Goal: Task Accomplishment & Management: Use online tool/utility

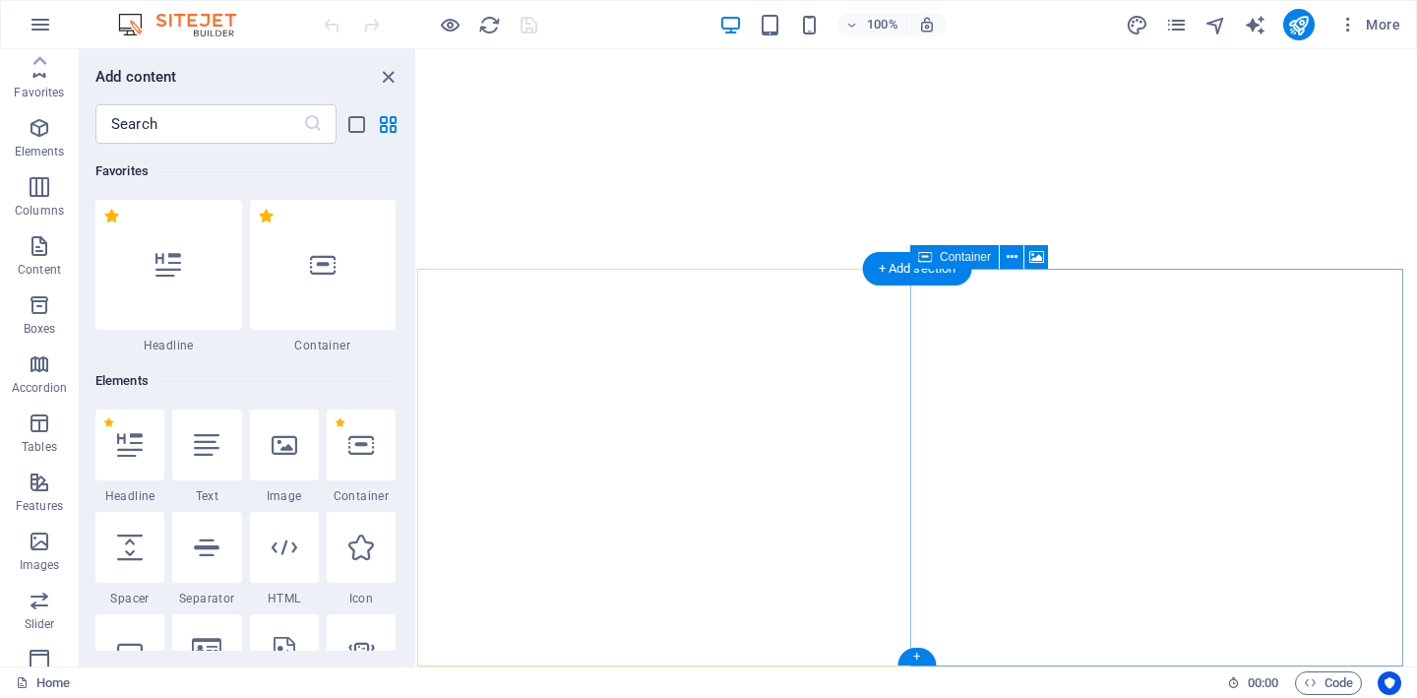
select select
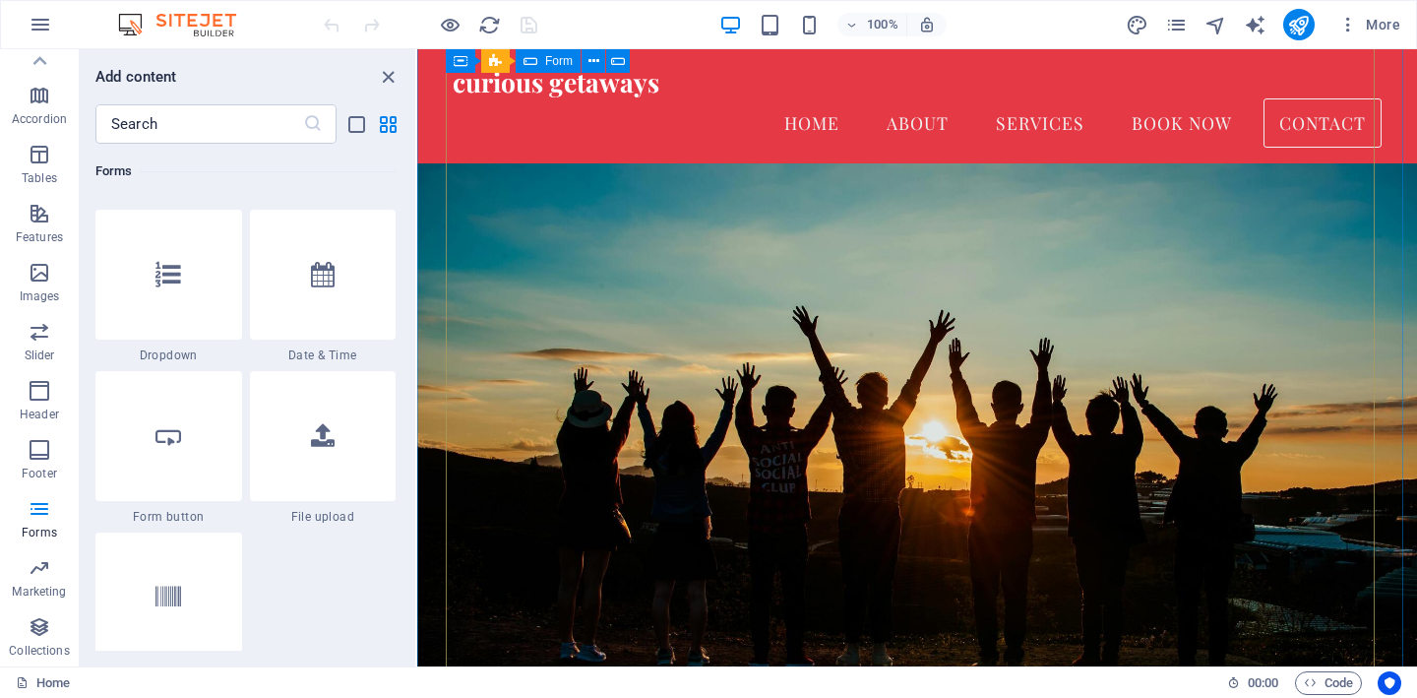
scroll to position [8362, 0]
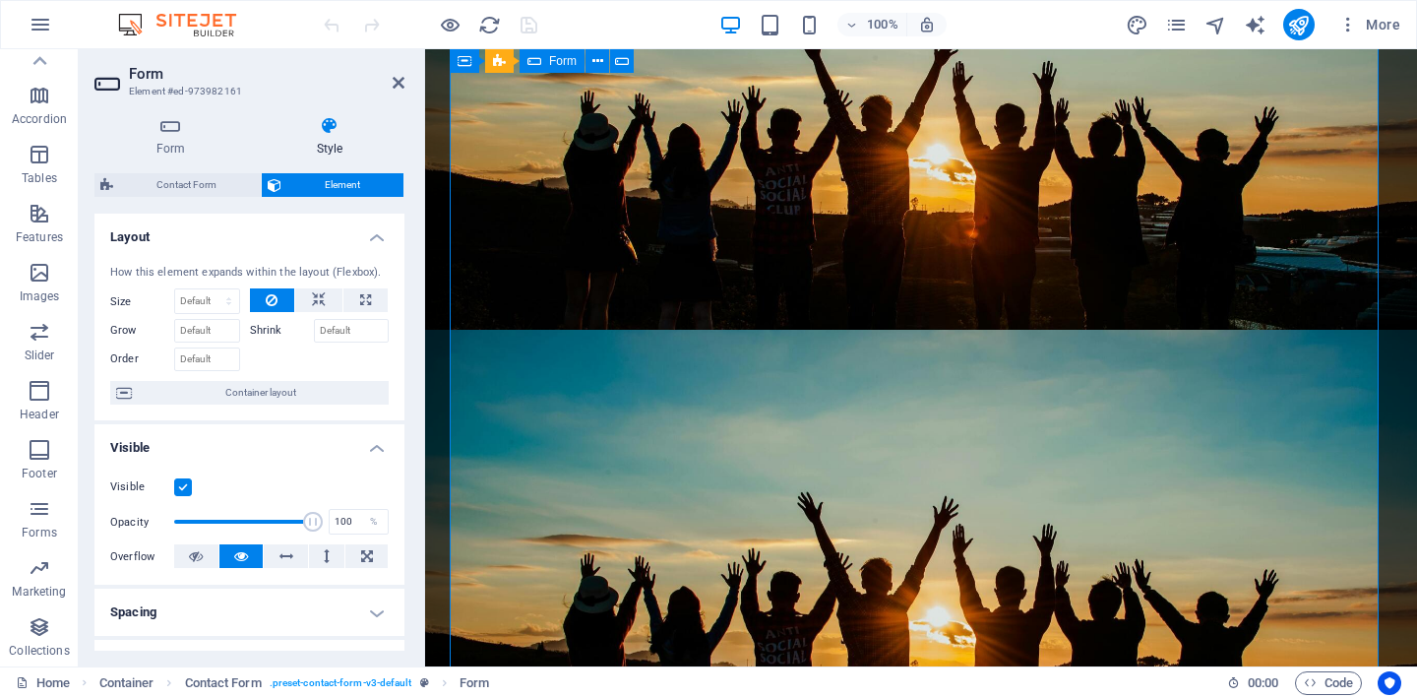
click at [1369, 24] on span "More" at bounding box center [1369, 25] width 62 height 20
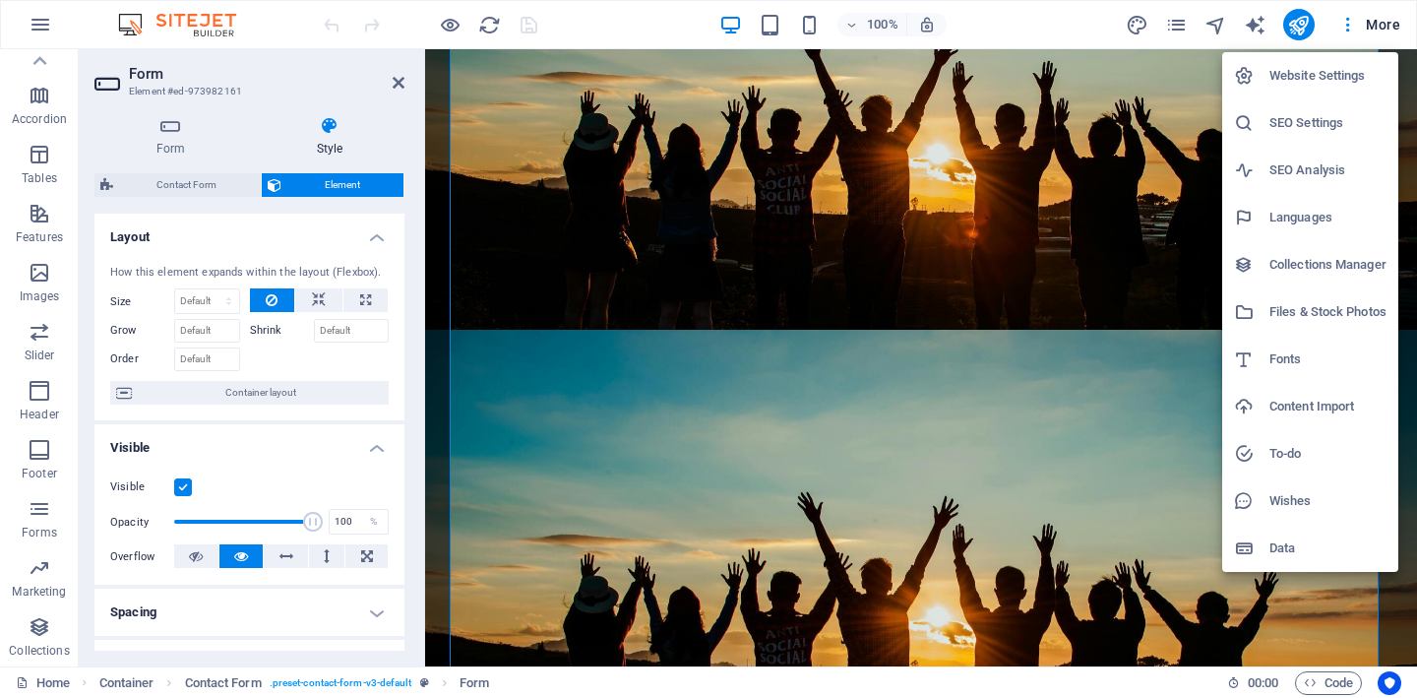
click at [1176, 26] on div at bounding box center [708, 349] width 1417 height 698
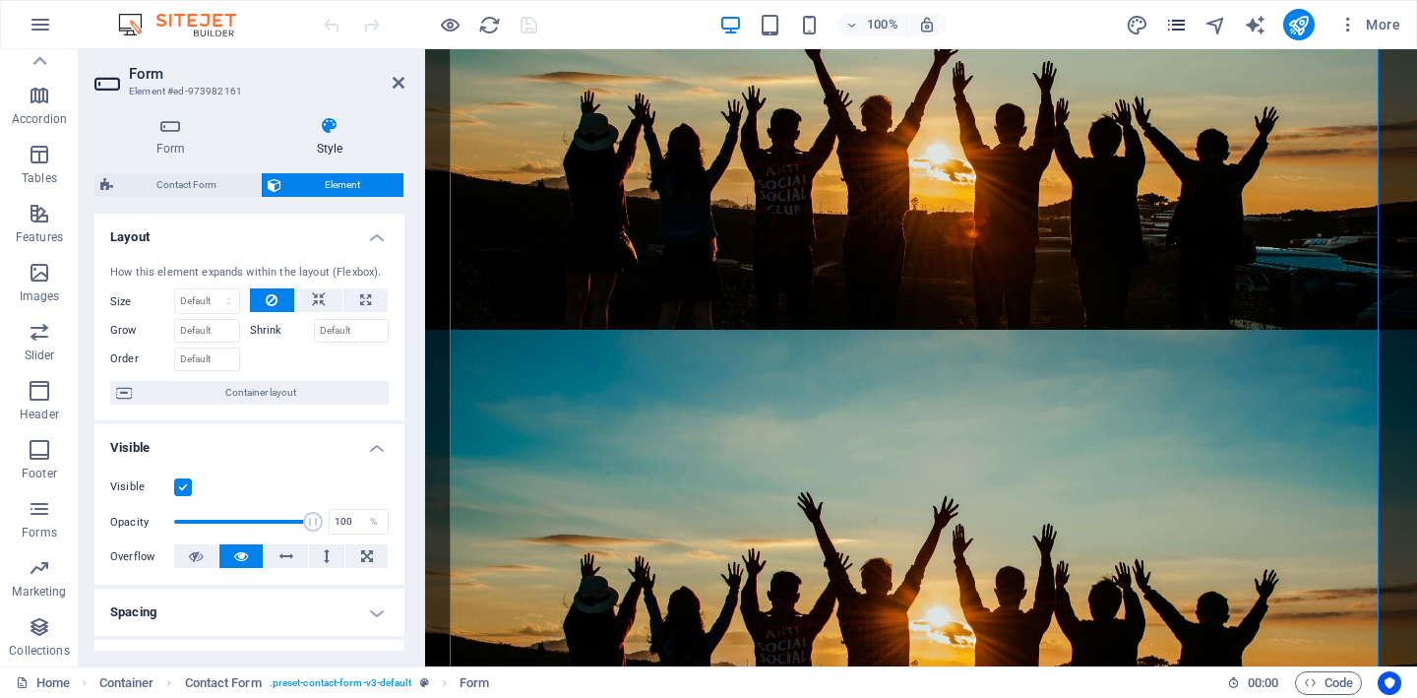
click at [1180, 27] on icon "pages" at bounding box center [1176, 25] width 23 height 23
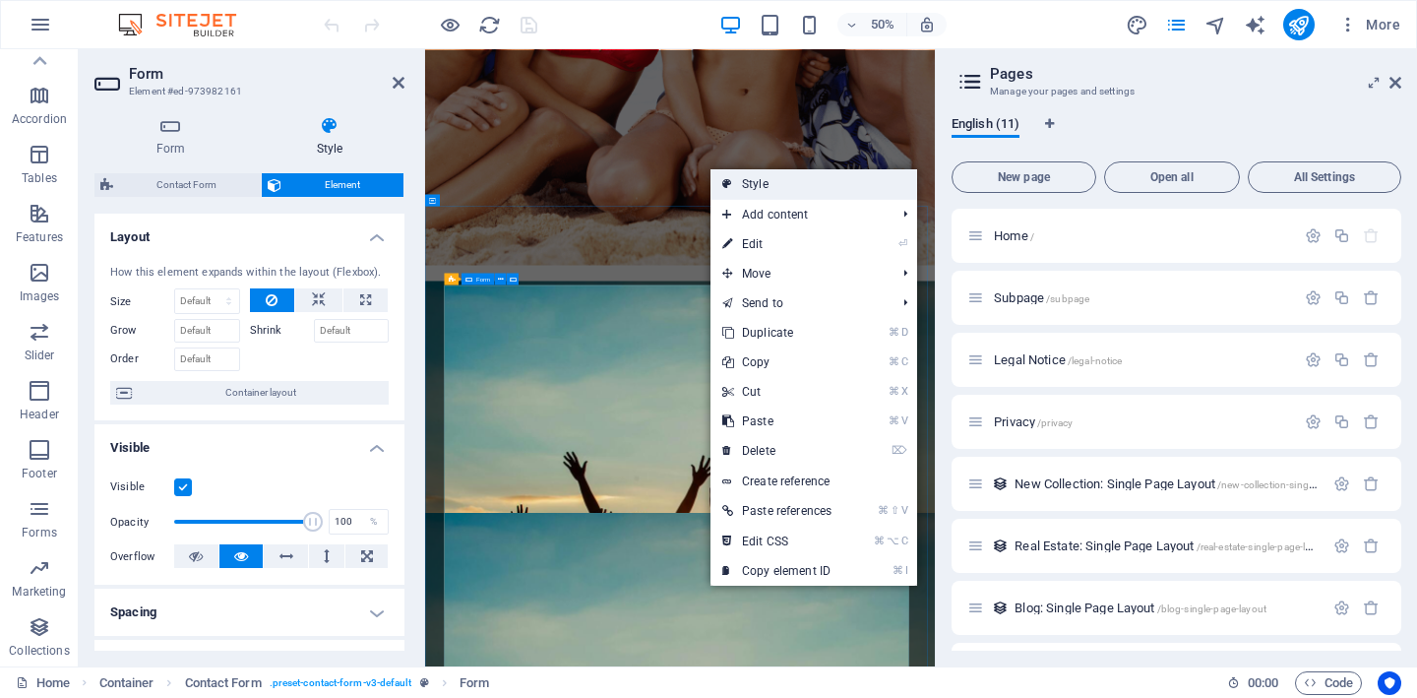
click at [767, 191] on link "Style" at bounding box center [813, 184] width 207 height 30
select select "rem"
select select "preset-contact-form-v3-default"
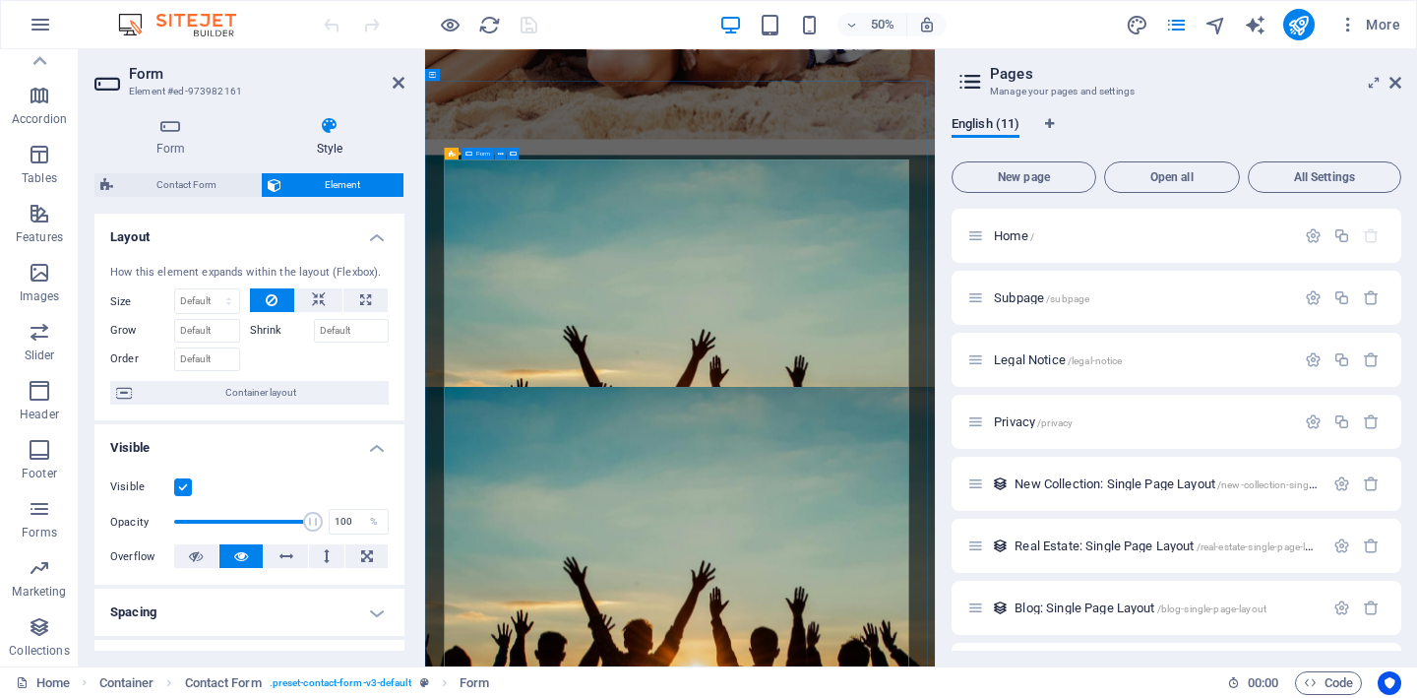
scroll to position [8964, 0]
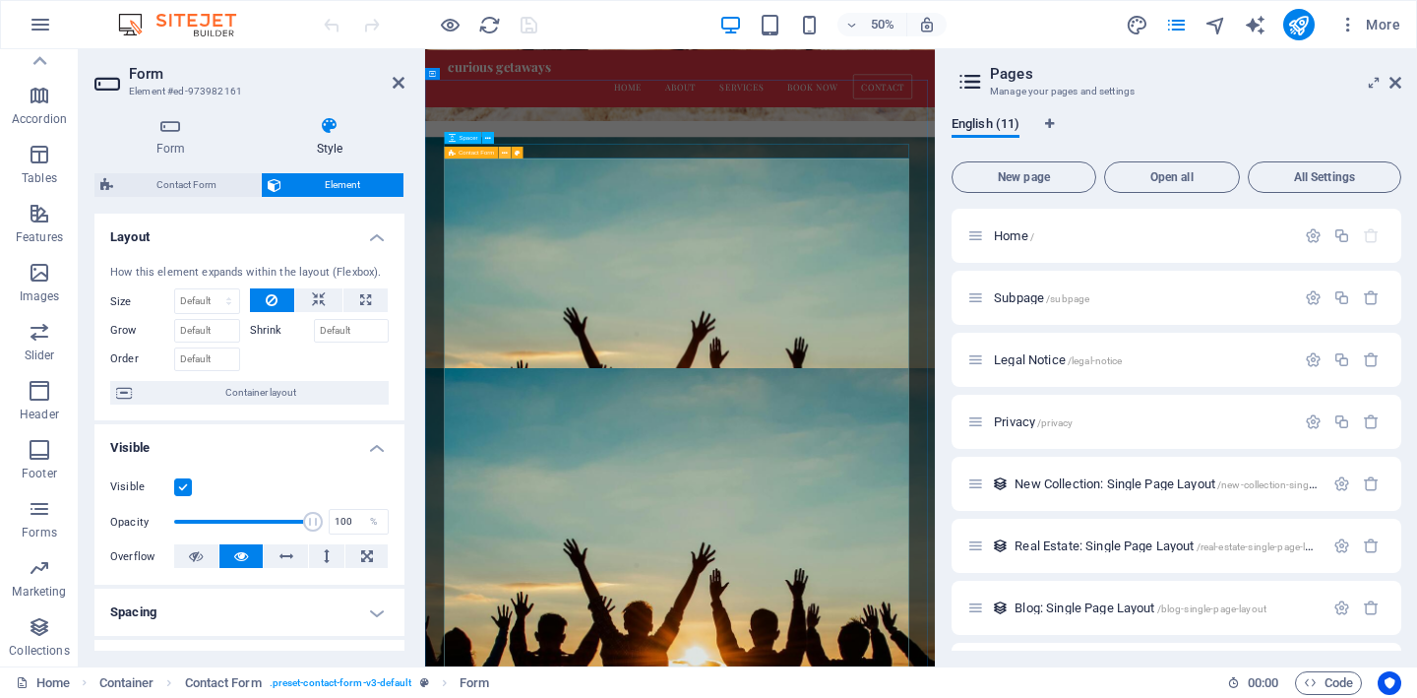
click at [503, 153] on icon at bounding box center [505, 152] width 6 height 11
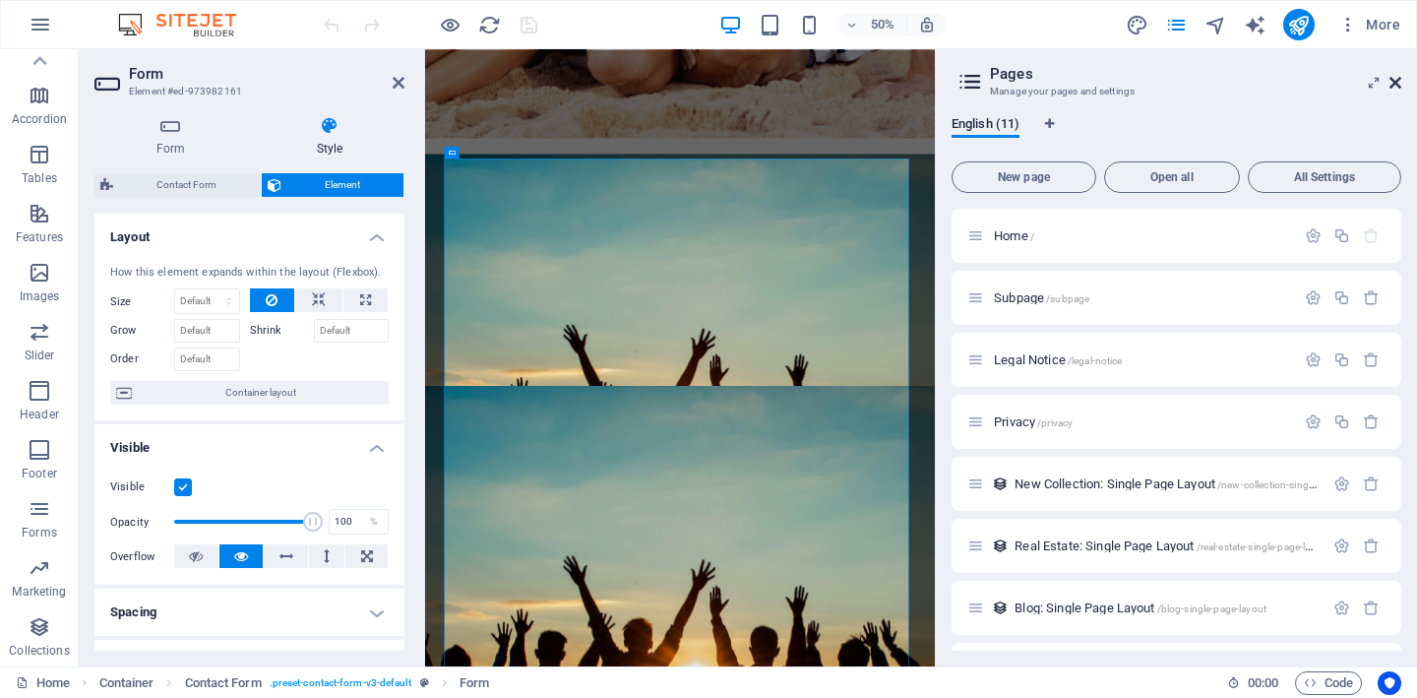
click at [1394, 84] on icon at bounding box center [1395, 83] width 12 height 16
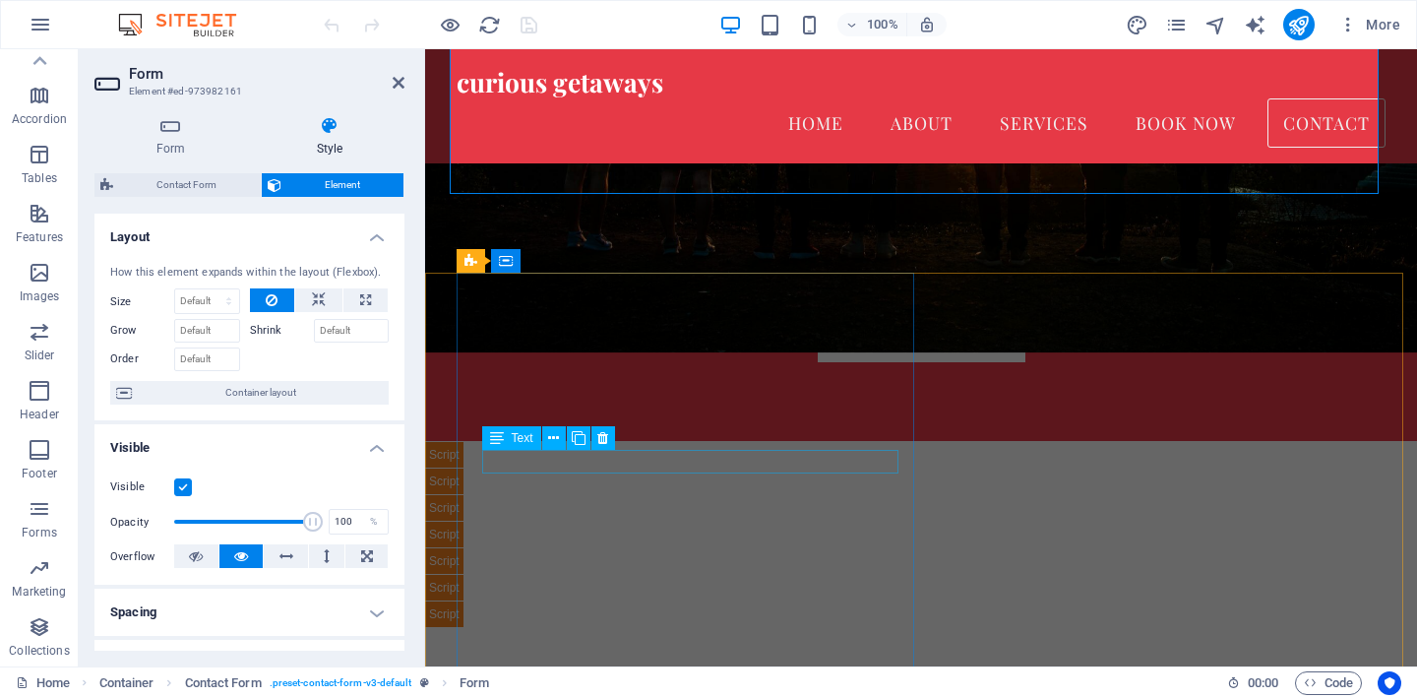
scroll to position [8694, 0]
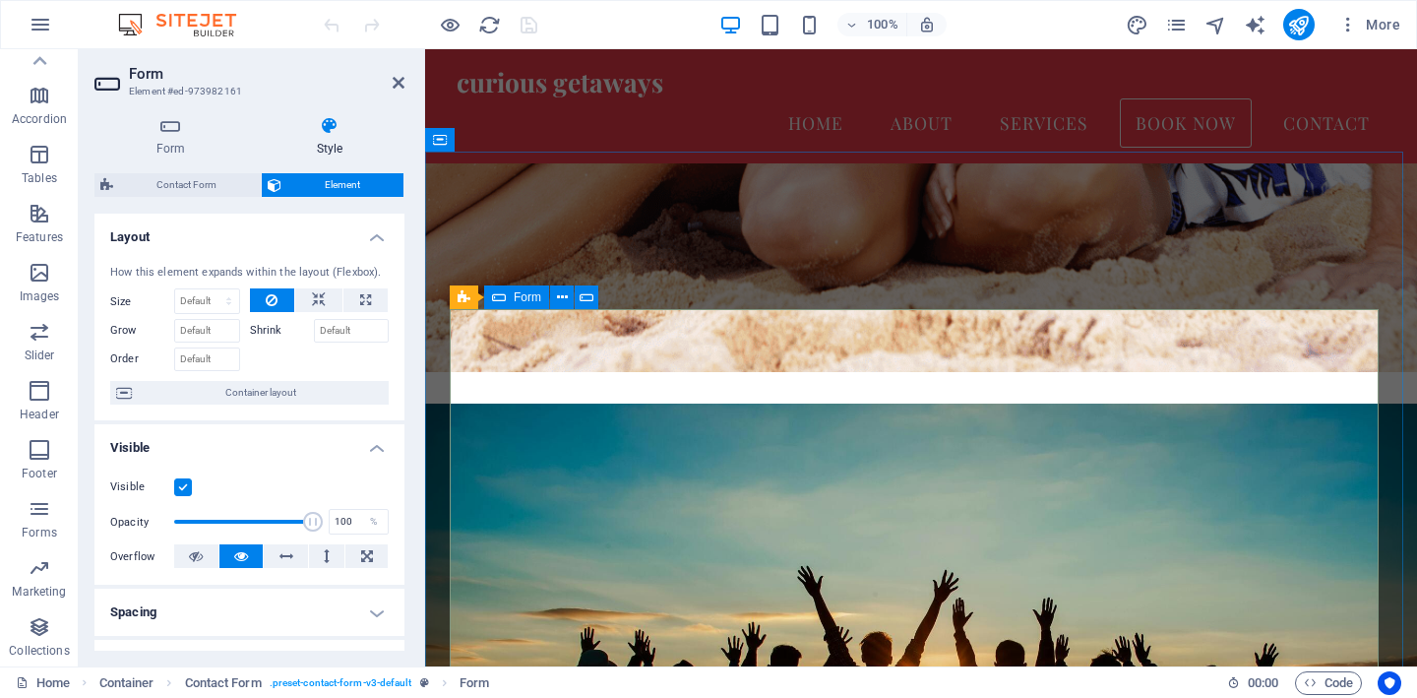
scroll to position [8146, 0]
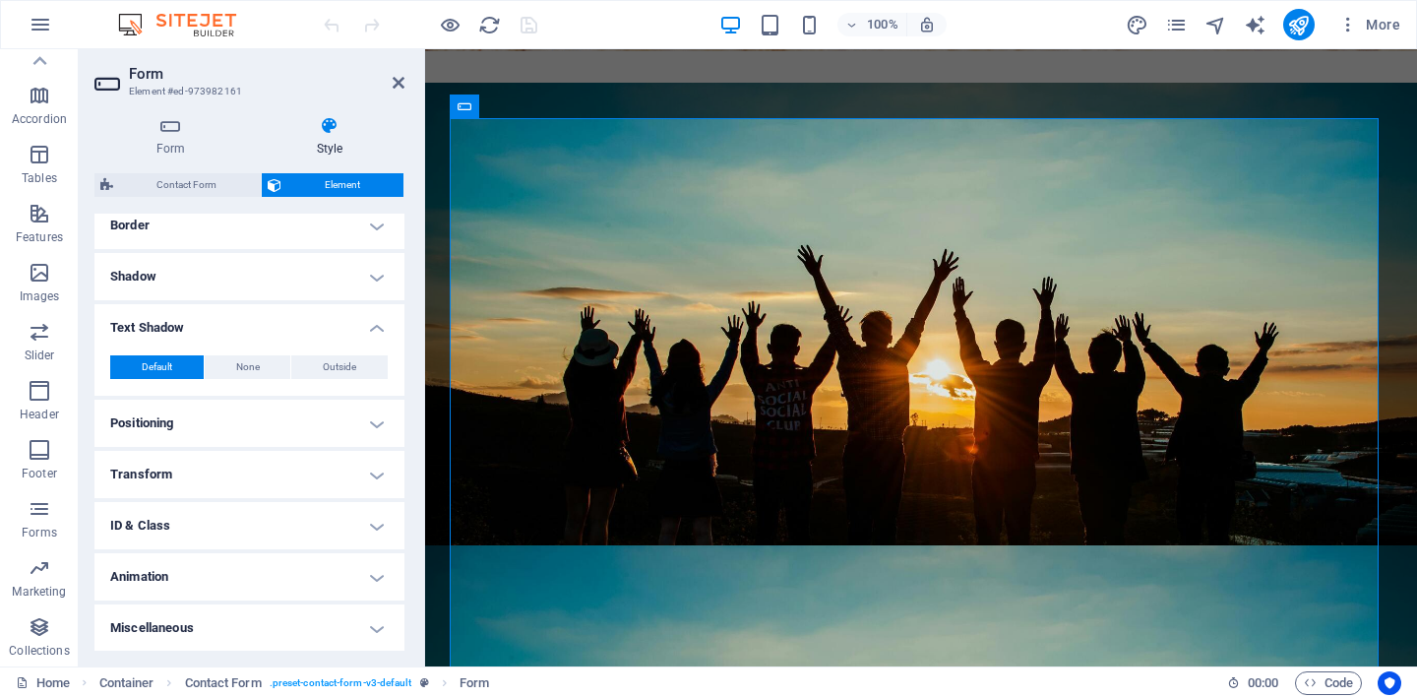
scroll to position [0, 0]
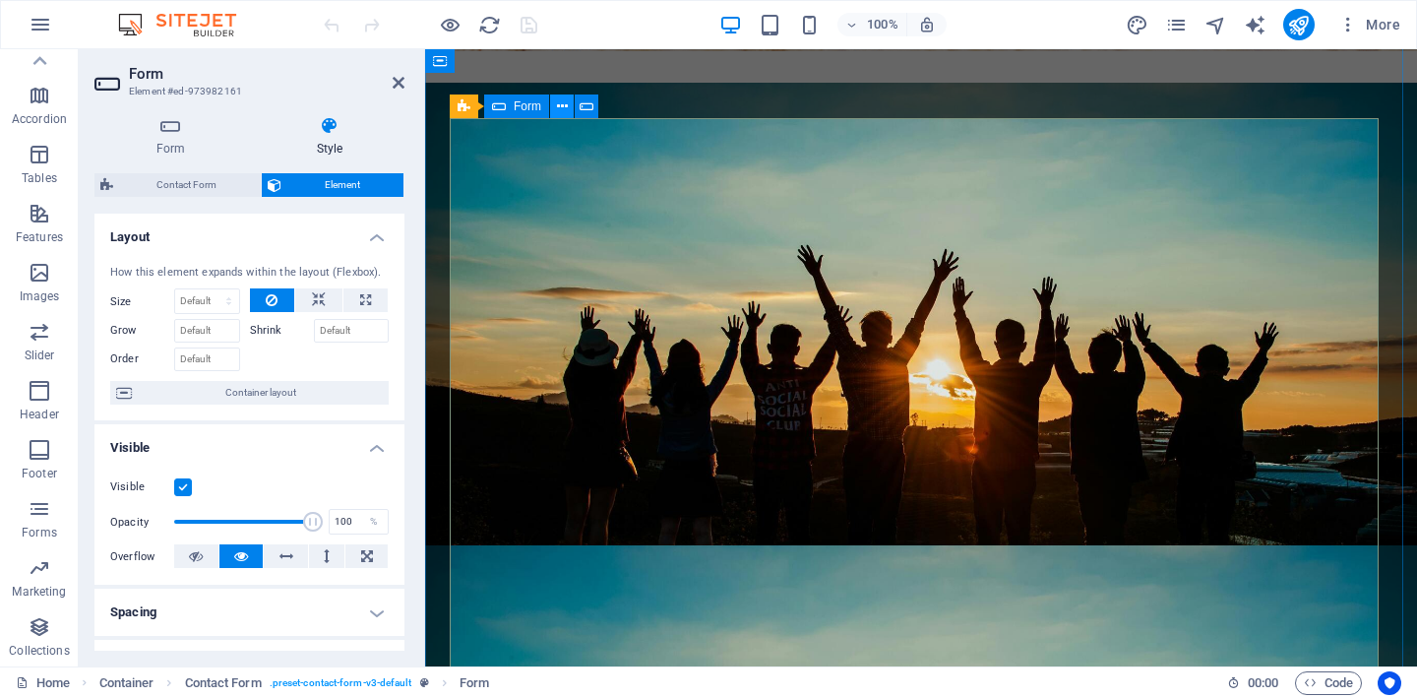
click at [560, 107] on icon at bounding box center [562, 106] width 11 height 21
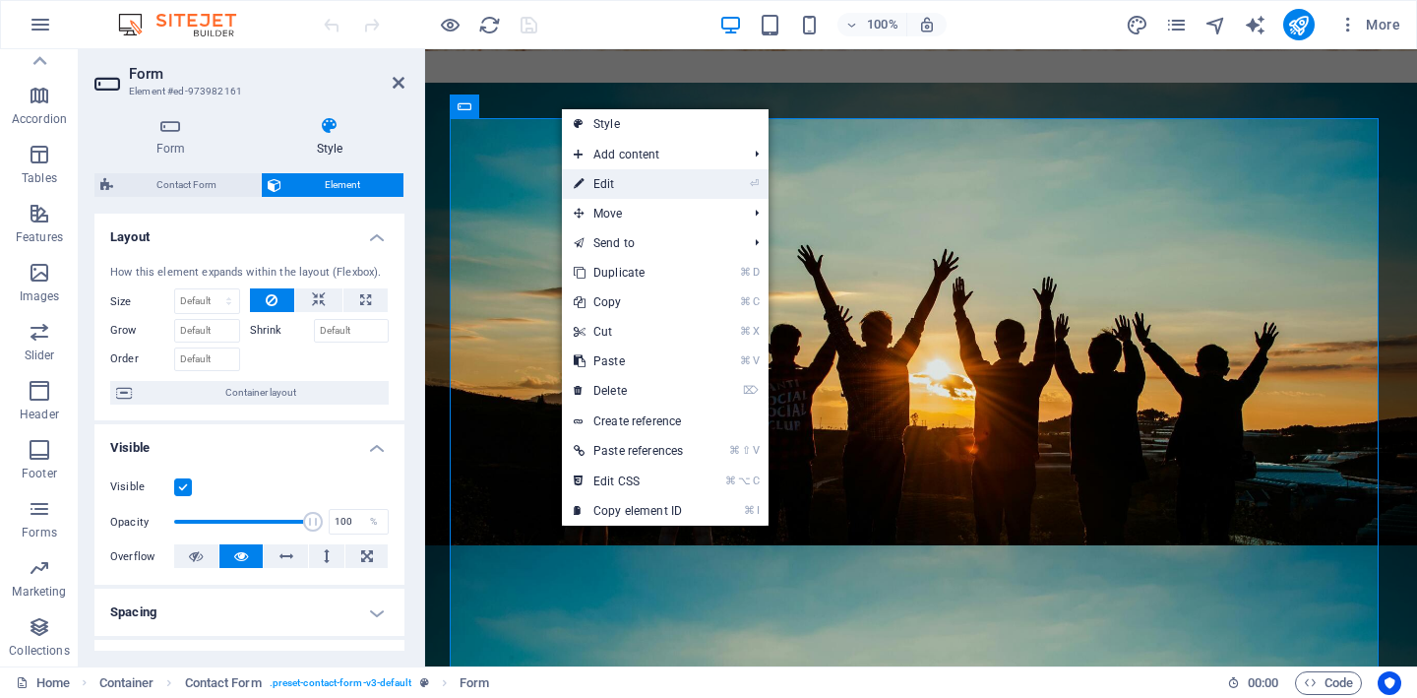
click at [608, 178] on link "⏎ Edit" at bounding box center [628, 184] width 133 height 30
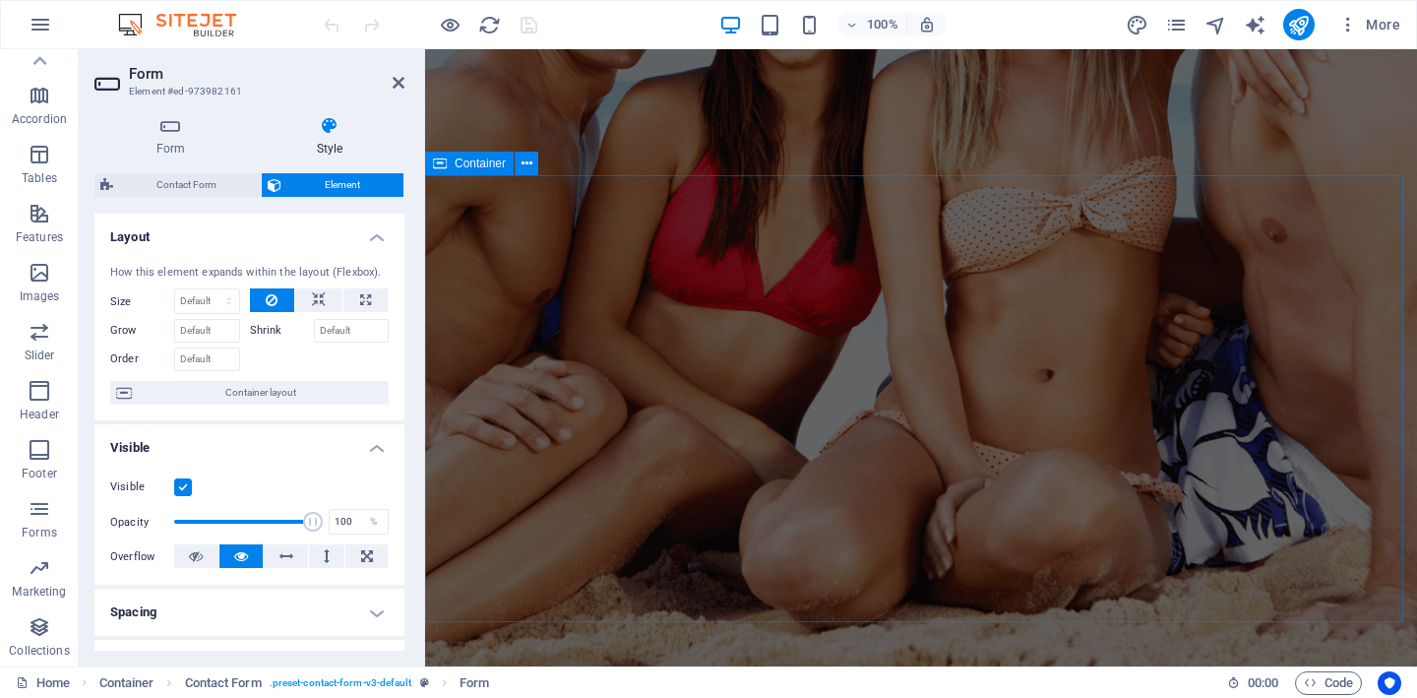
scroll to position [8402, 0]
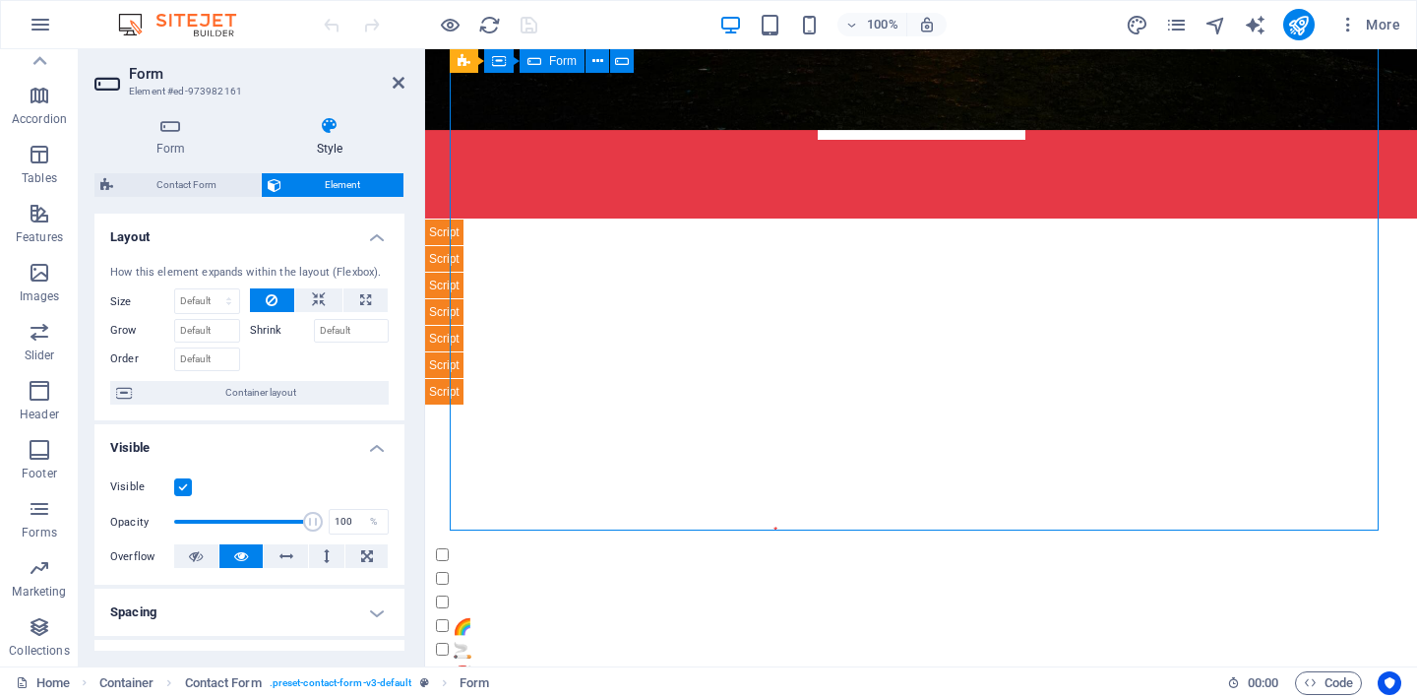
scroll to position [9295, 0]
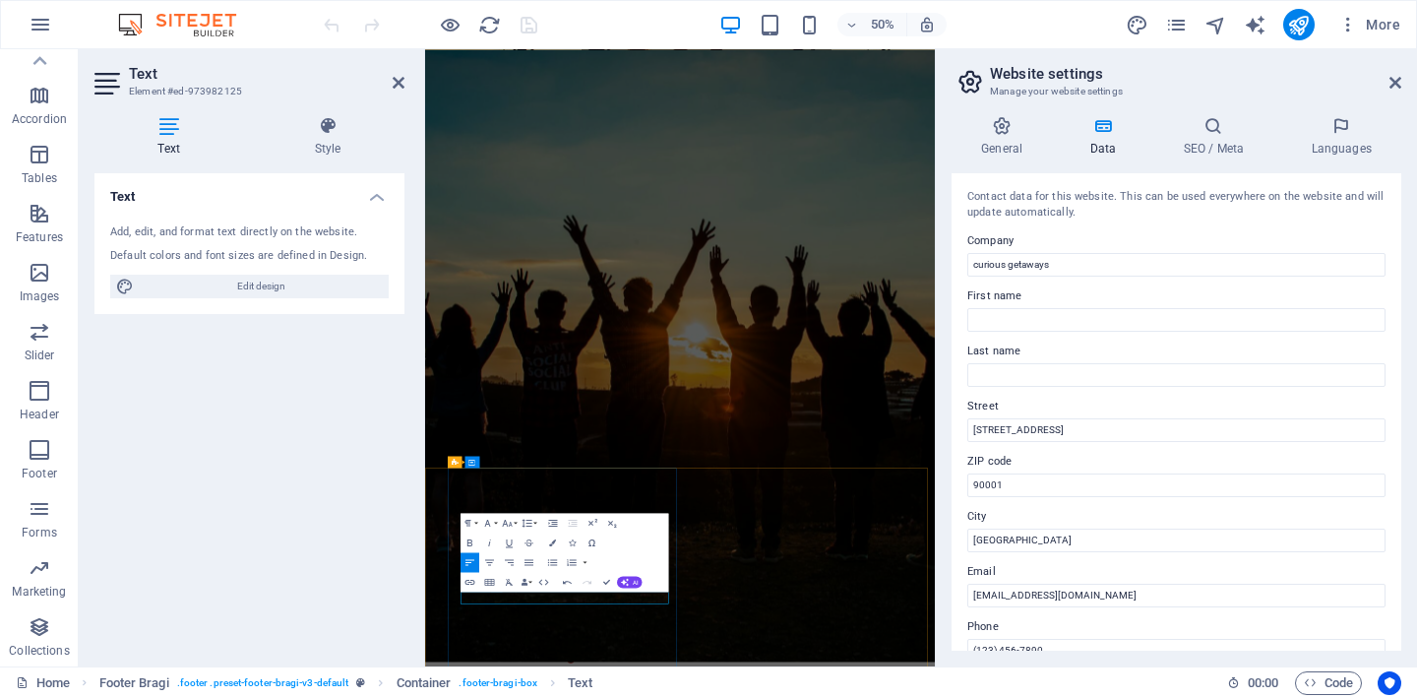
drag, startPoint x: 555, startPoint y: 834, endPoint x: 702, endPoint y: 466, distance: 396.4
click at [702, 466] on div "Container" at bounding box center [698, 462] width 44 height 12
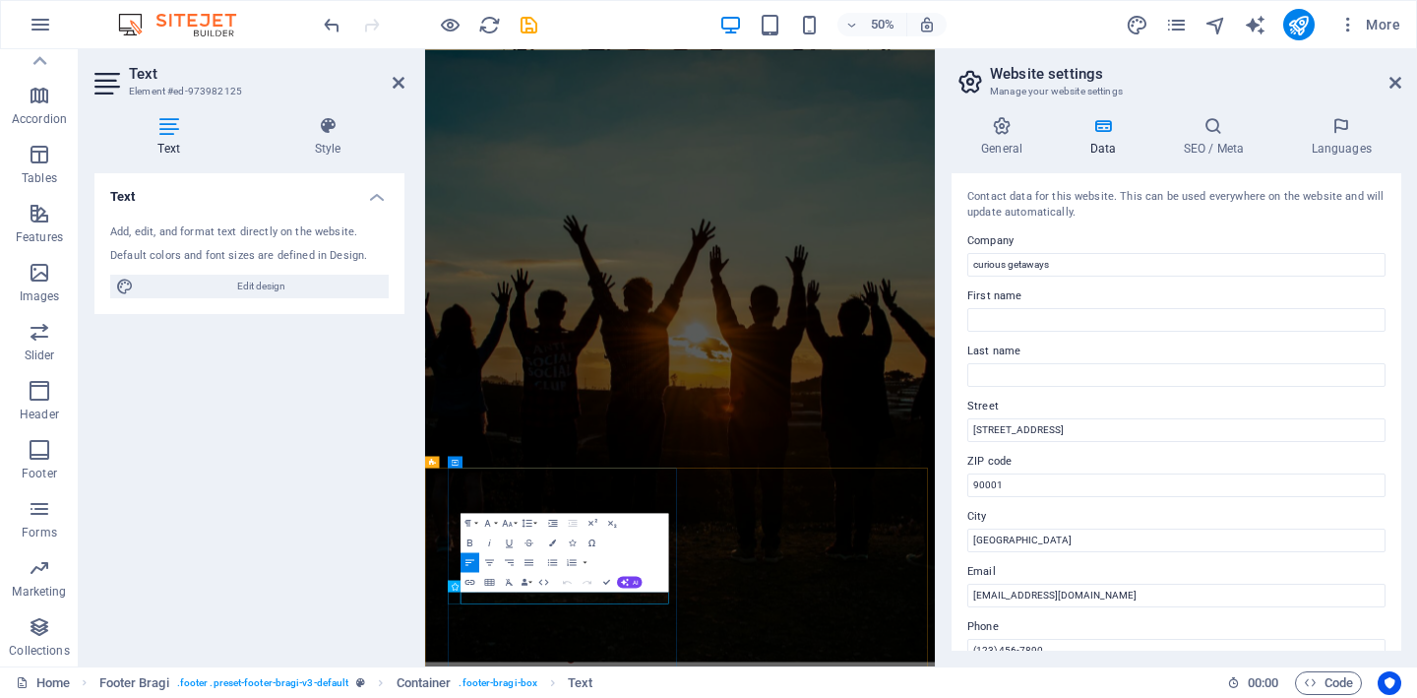
drag, startPoint x: 586, startPoint y: 1147, endPoint x: 482, endPoint y: 1145, distance: 104.3
click at [551, 541] on icon "button" at bounding box center [552, 542] width 7 height 7
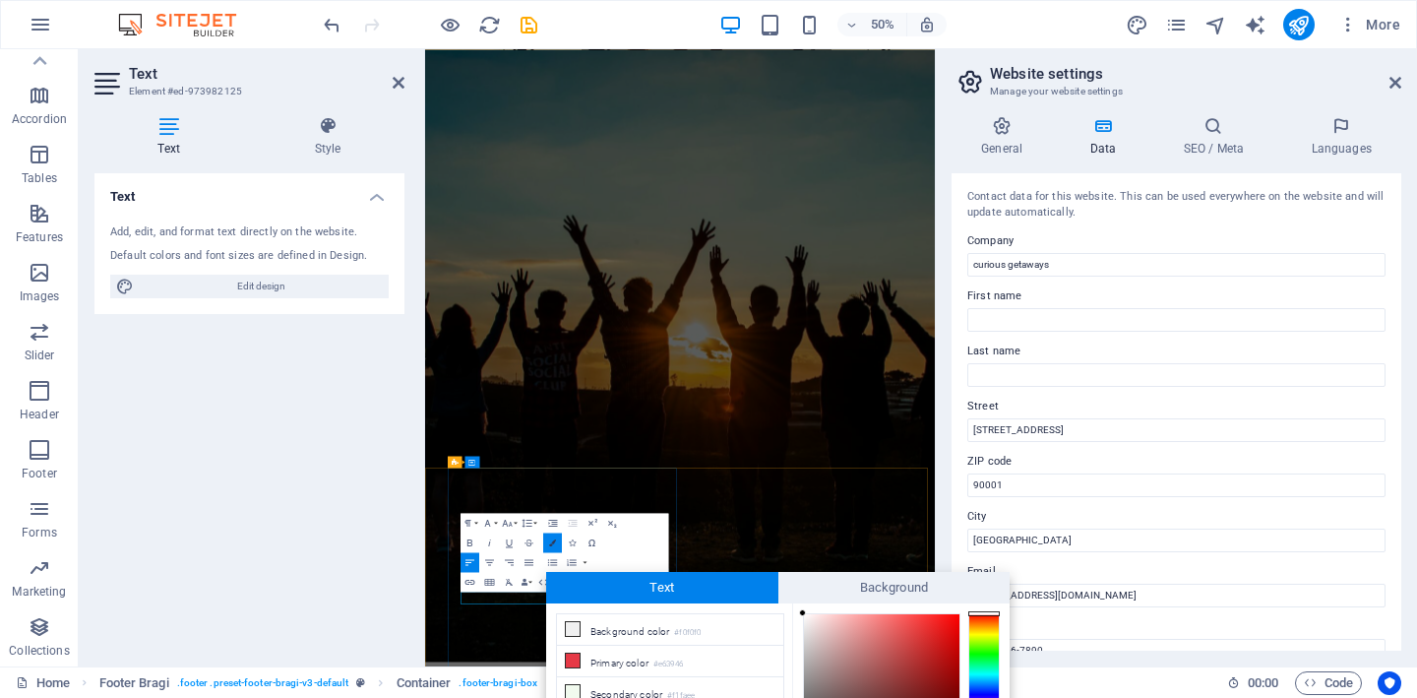
scroll to position [150, 0]
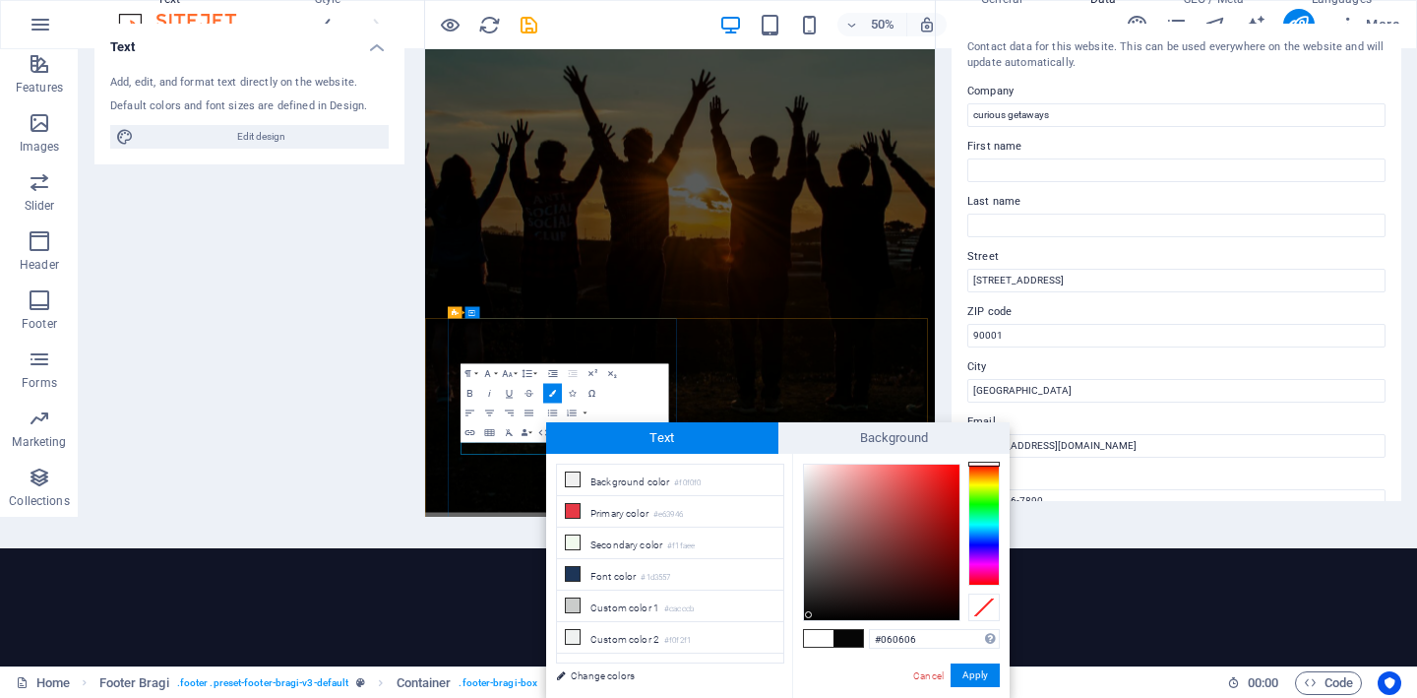
type input "#050505"
drag, startPoint x: 807, startPoint y: 466, endPoint x: 808, endPoint y: 616, distance: 149.5
click at [808, 616] on div at bounding box center [881, 541] width 155 height 155
click at [970, 678] on button "Apply" at bounding box center [974, 675] width 49 height 24
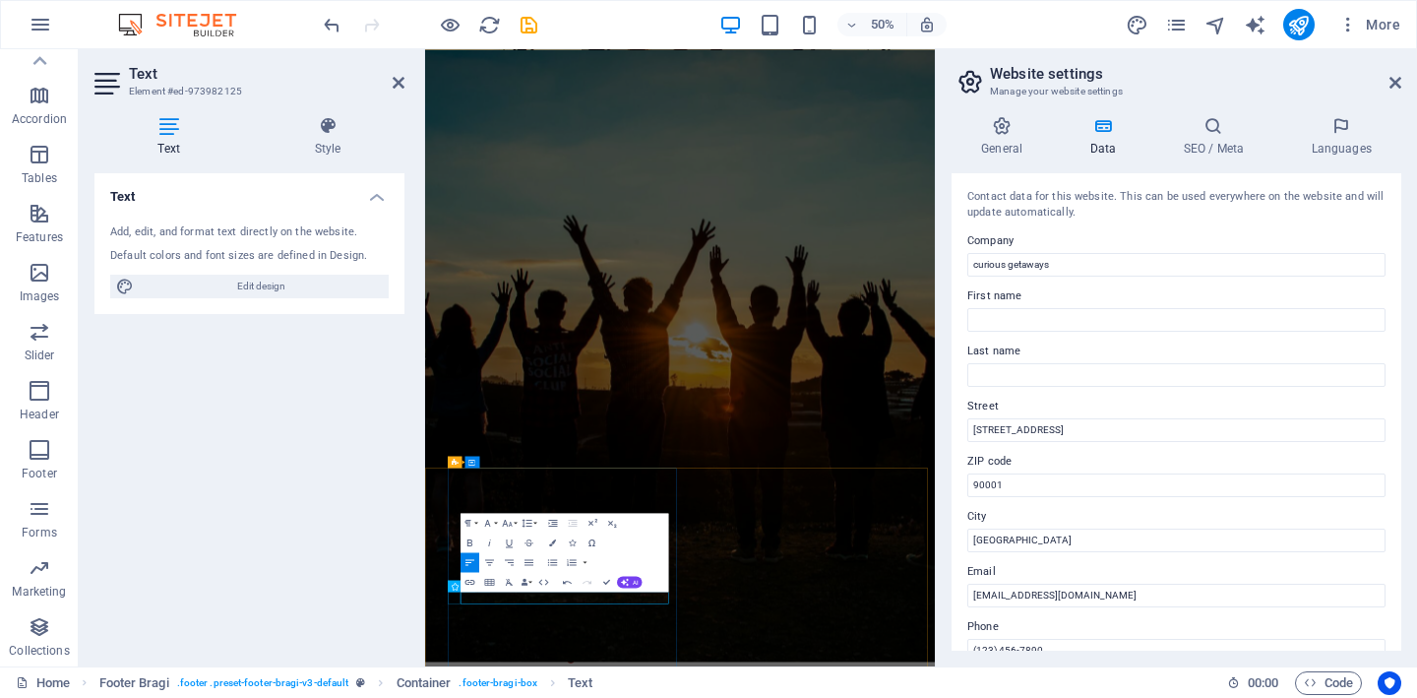
drag, startPoint x: 596, startPoint y: 1133, endPoint x: 883, endPoint y: 640, distance: 570.5
click at [553, 542] on icon "button" at bounding box center [552, 542] width 7 height 7
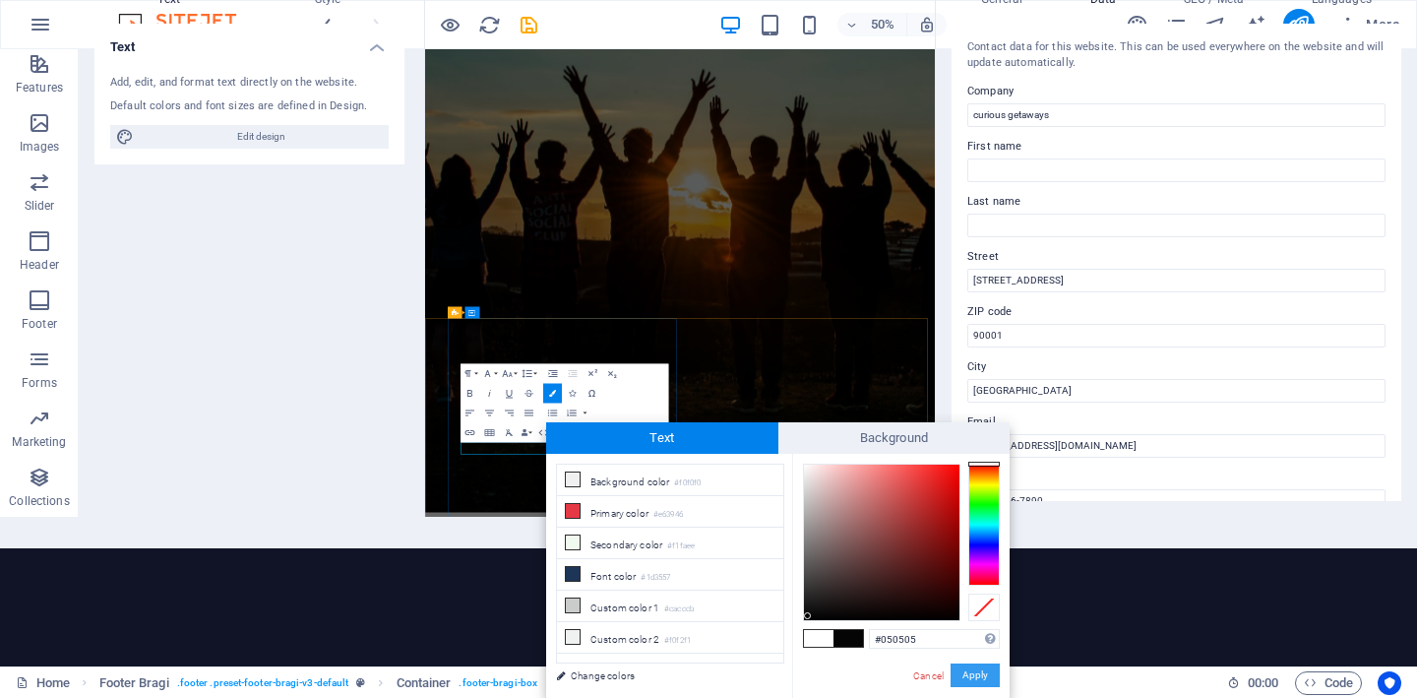
click at [972, 675] on button "Apply" at bounding box center [974, 675] width 49 height 24
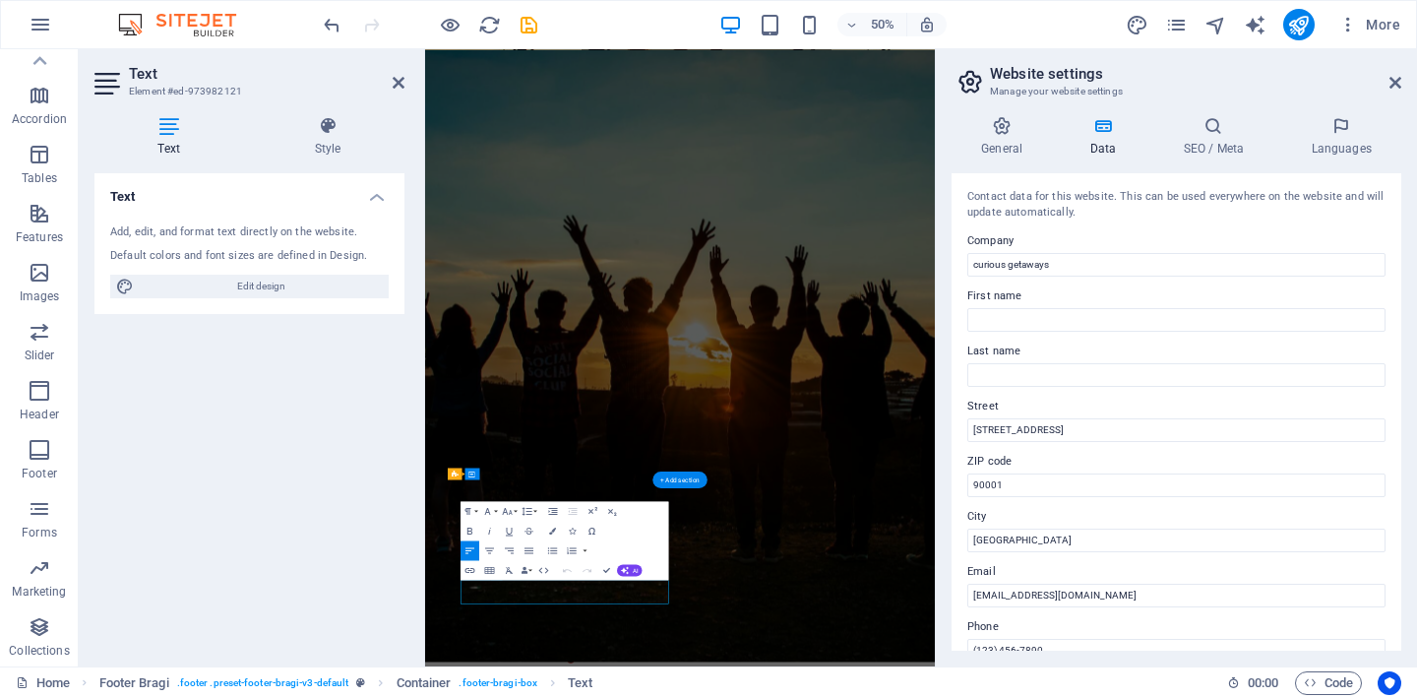
scroll to position [9272, 0]
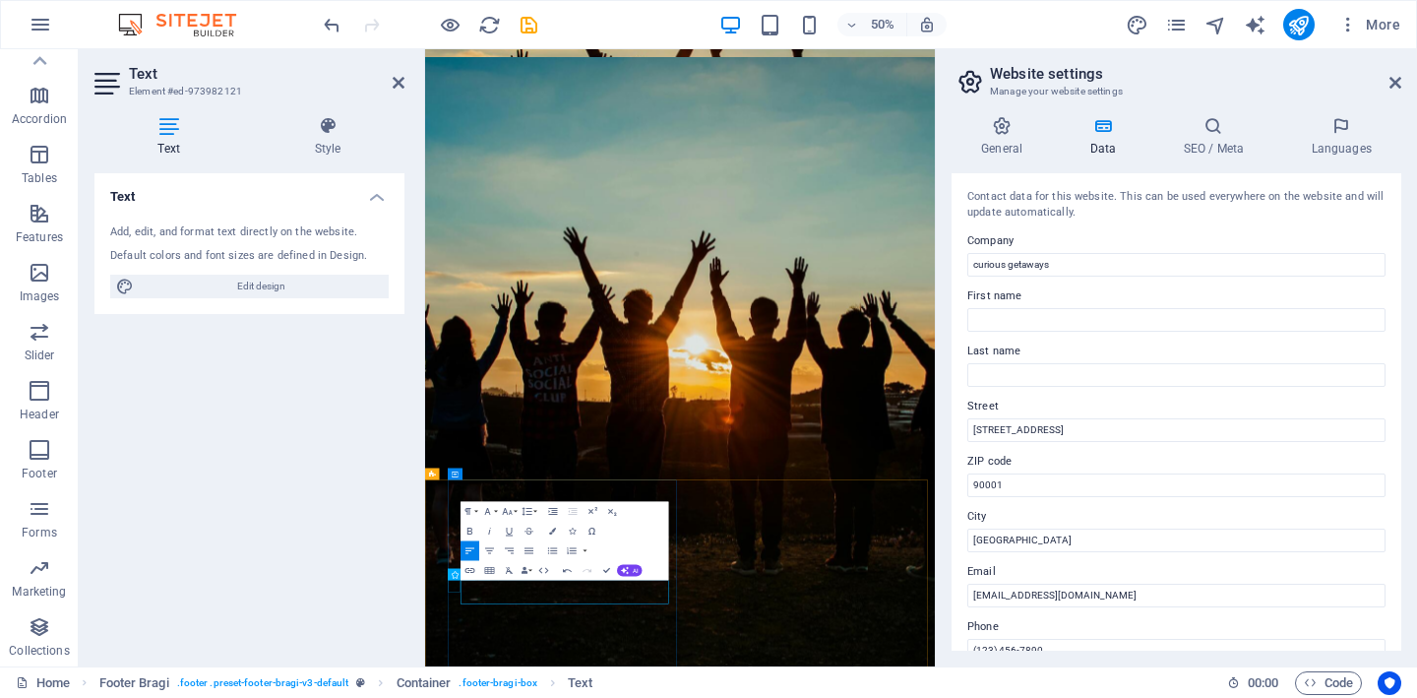
drag, startPoint x: 626, startPoint y: 1116, endPoint x: 492, endPoint y: 1112, distance: 133.9
click at [552, 529] on icon "button" at bounding box center [552, 530] width 7 height 7
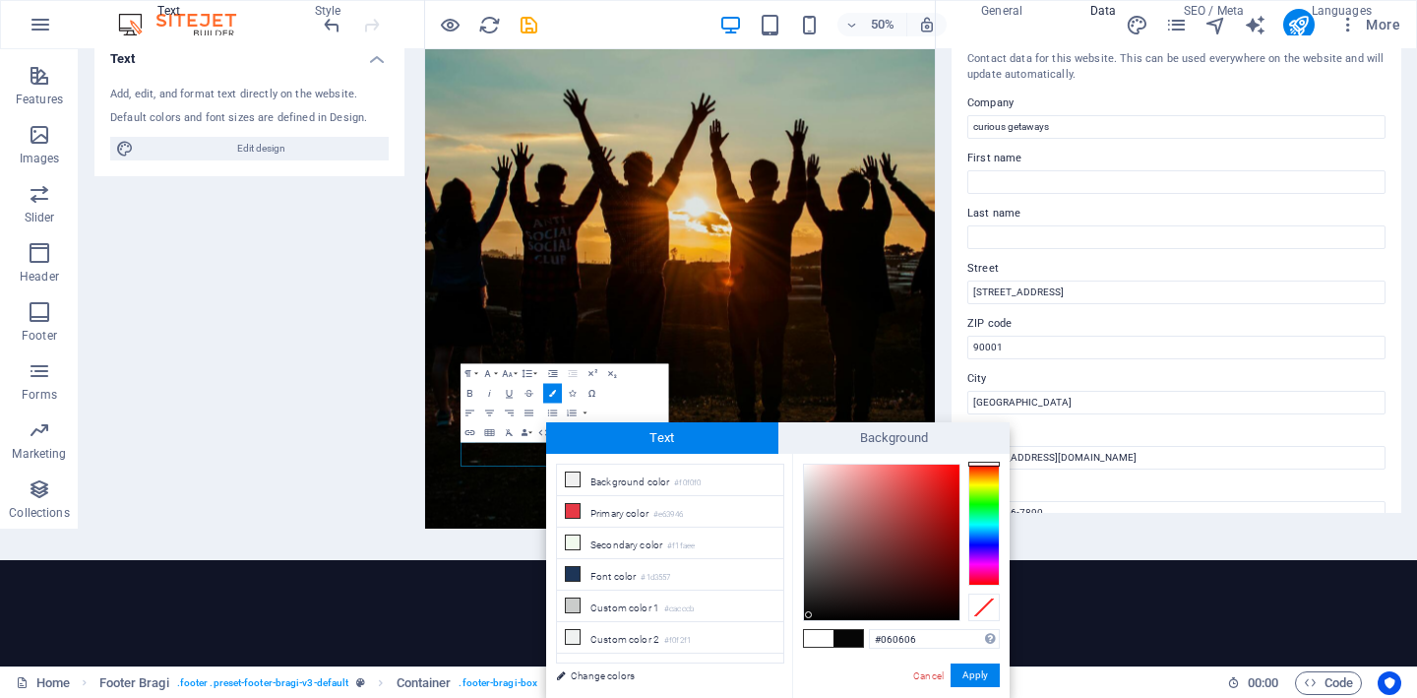
type input "#050505"
drag, startPoint x: 809, startPoint y: 465, endPoint x: 809, endPoint y: 616, distance: 150.5
click at [809, 616] on div at bounding box center [881, 541] width 155 height 155
click at [985, 673] on button "Apply" at bounding box center [974, 675] width 49 height 24
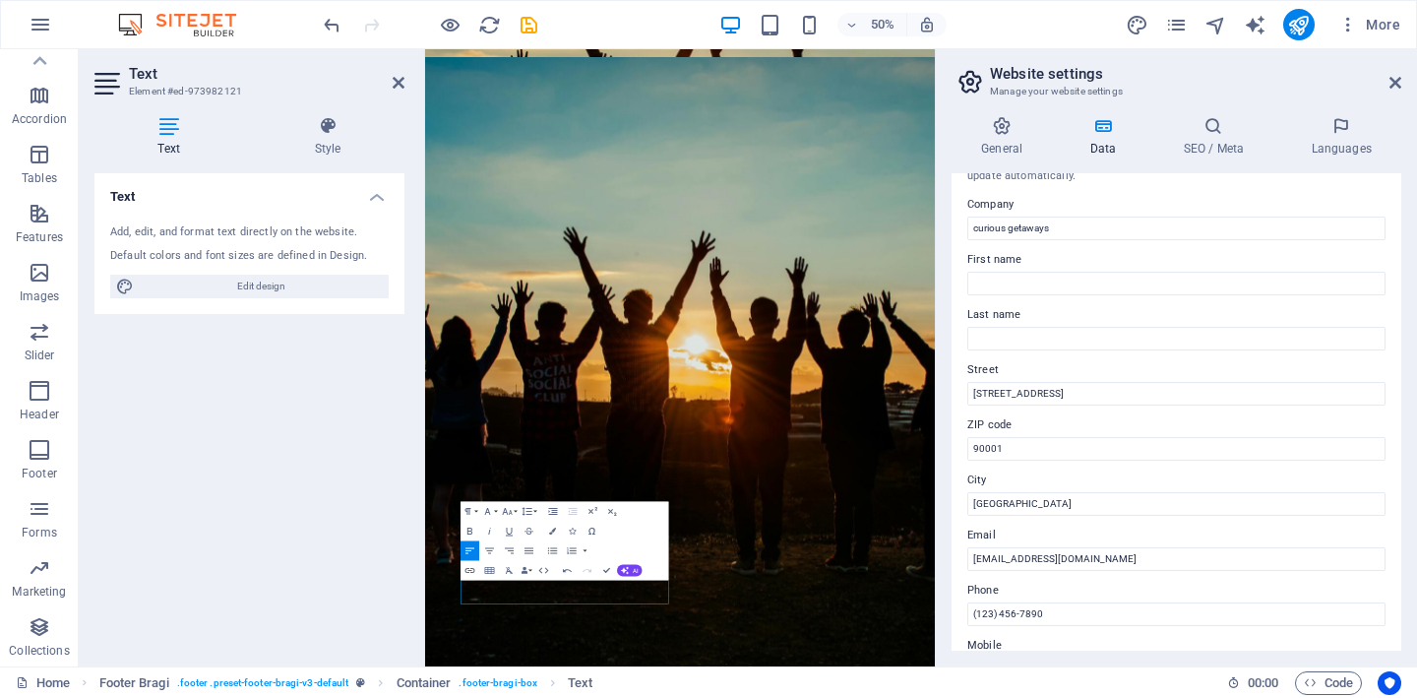
scroll to position [128, 0]
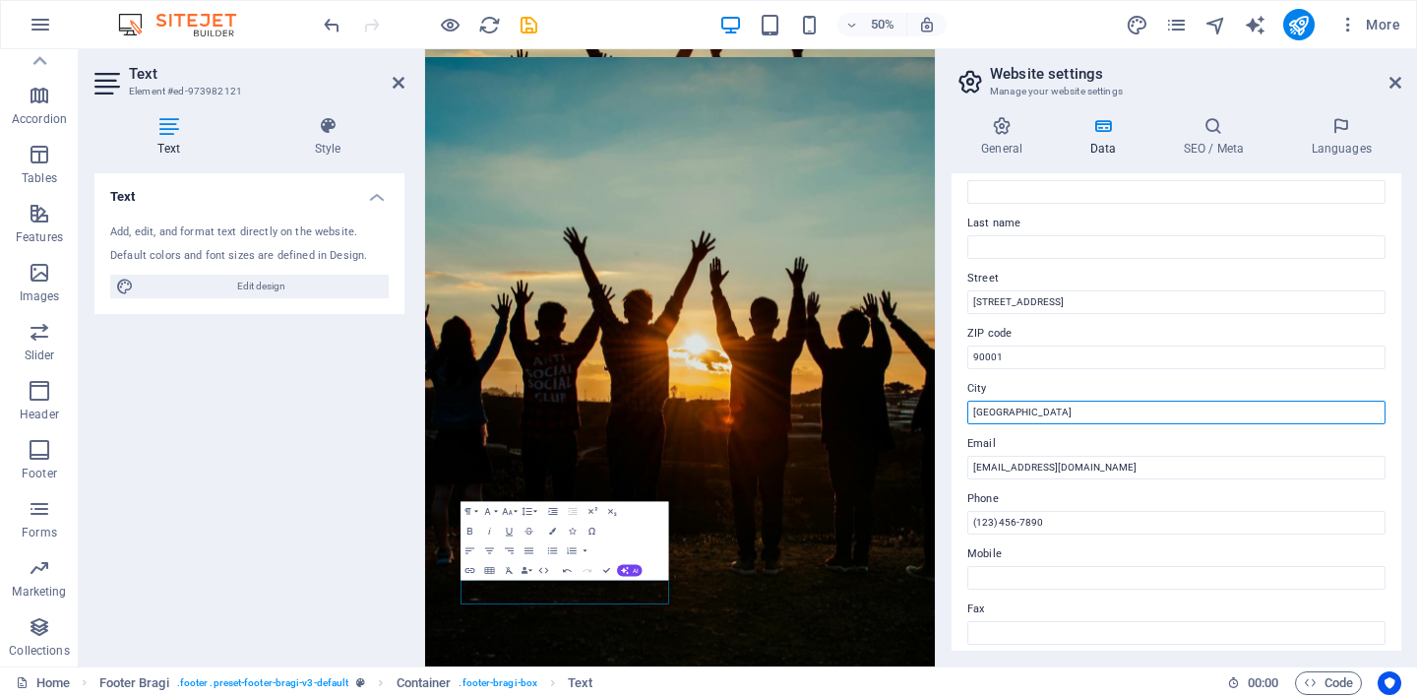
drag, startPoint x: 1053, startPoint y: 413, endPoint x: 953, endPoint y: 397, distance: 100.6
type input "[GEOGRAPHIC_DATA]"
click at [1214, 389] on label "City" at bounding box center [1176, 389] width 418 height 24
click at [1214, 400] on input "[GEOGRAPHIC_DATA]" at bounding box center [1176, 412] width 418 height 24
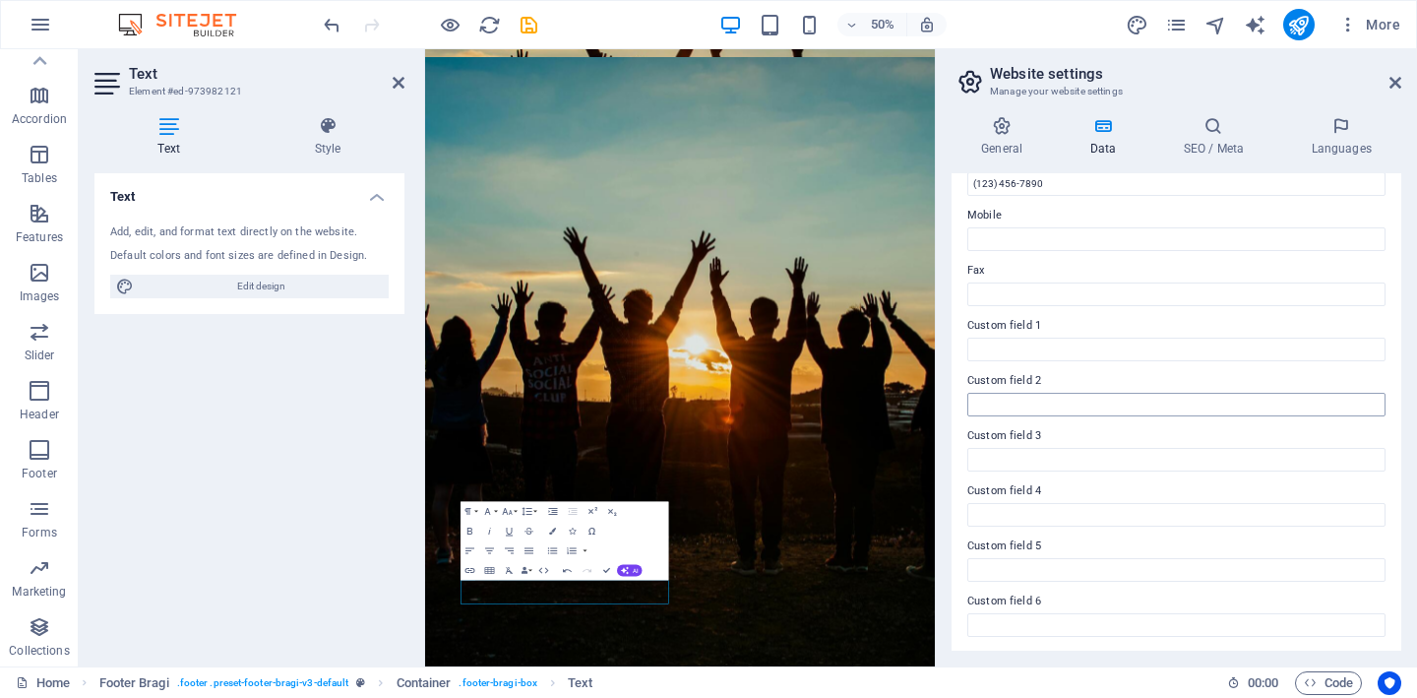
scroll to position [0, 0]
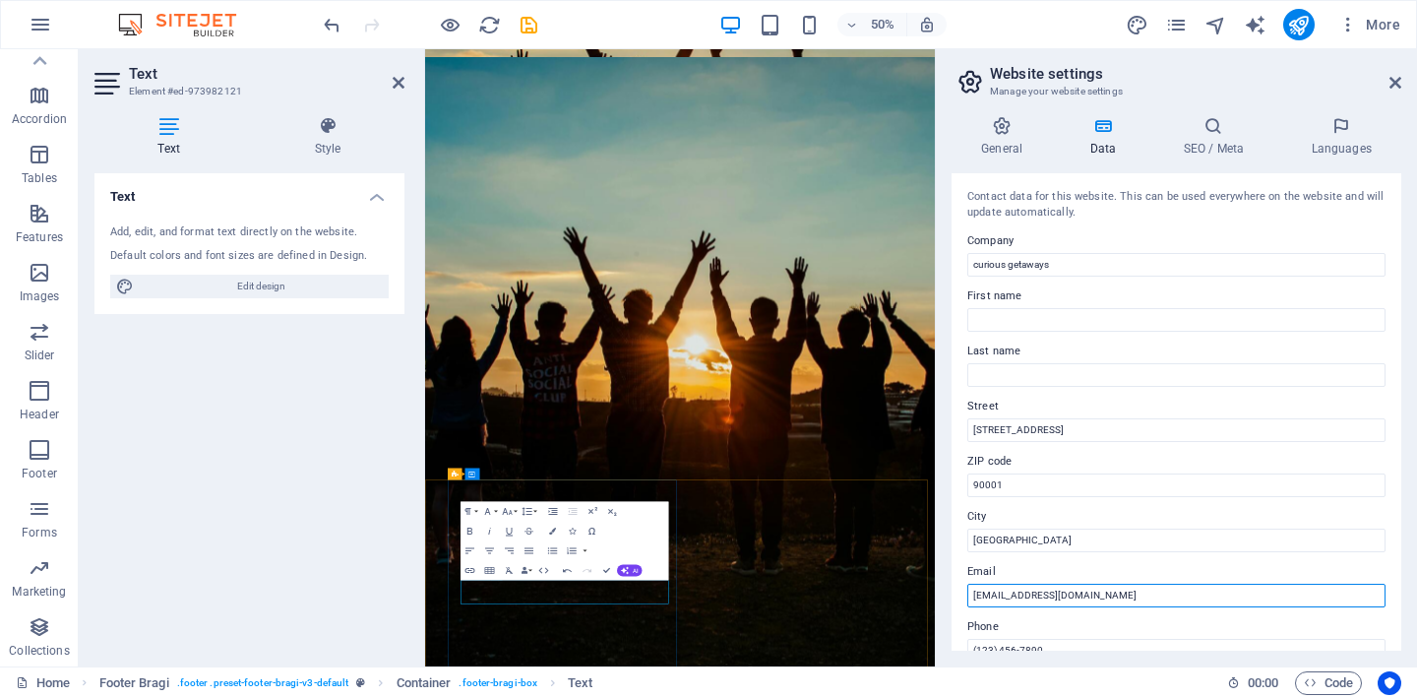
type input "[EMAIL_ADDRESS][DOMAIN_NAME]"
click at [549, 532] on icon "button" at bounding box center [552, 530] width 7 height 7
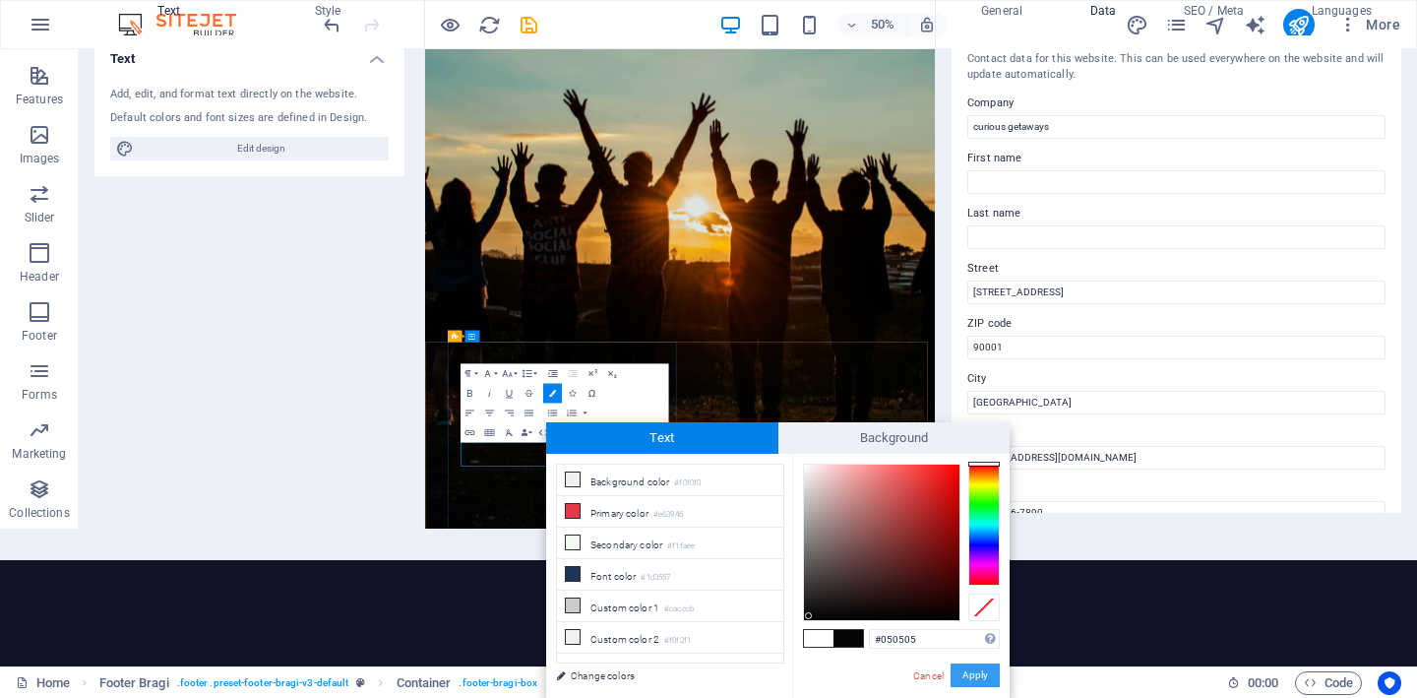
click at [981, 675] on button "Apply" at bounding box center [974, 675] width 49 height 24
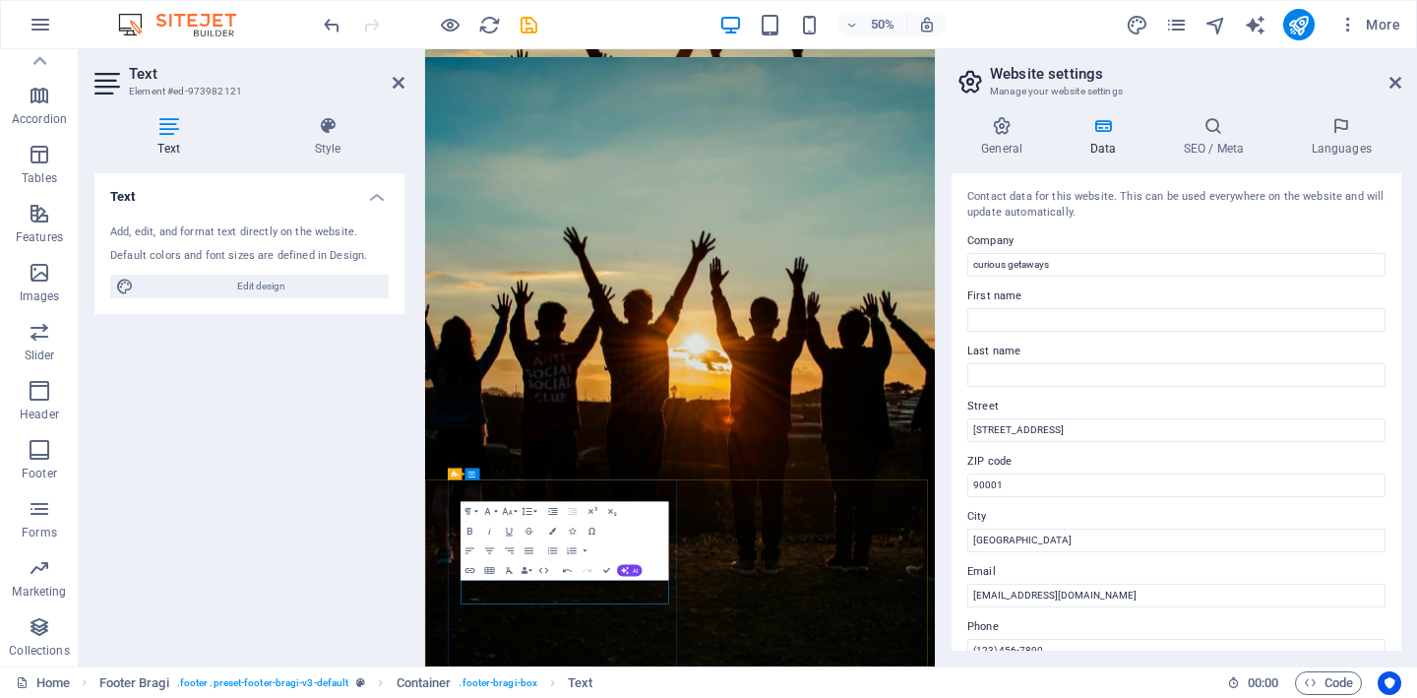
scroll to position [0, 0]
click at [551, 534] on button "Colors" at bounding box center [552, 530] width 19 height 20
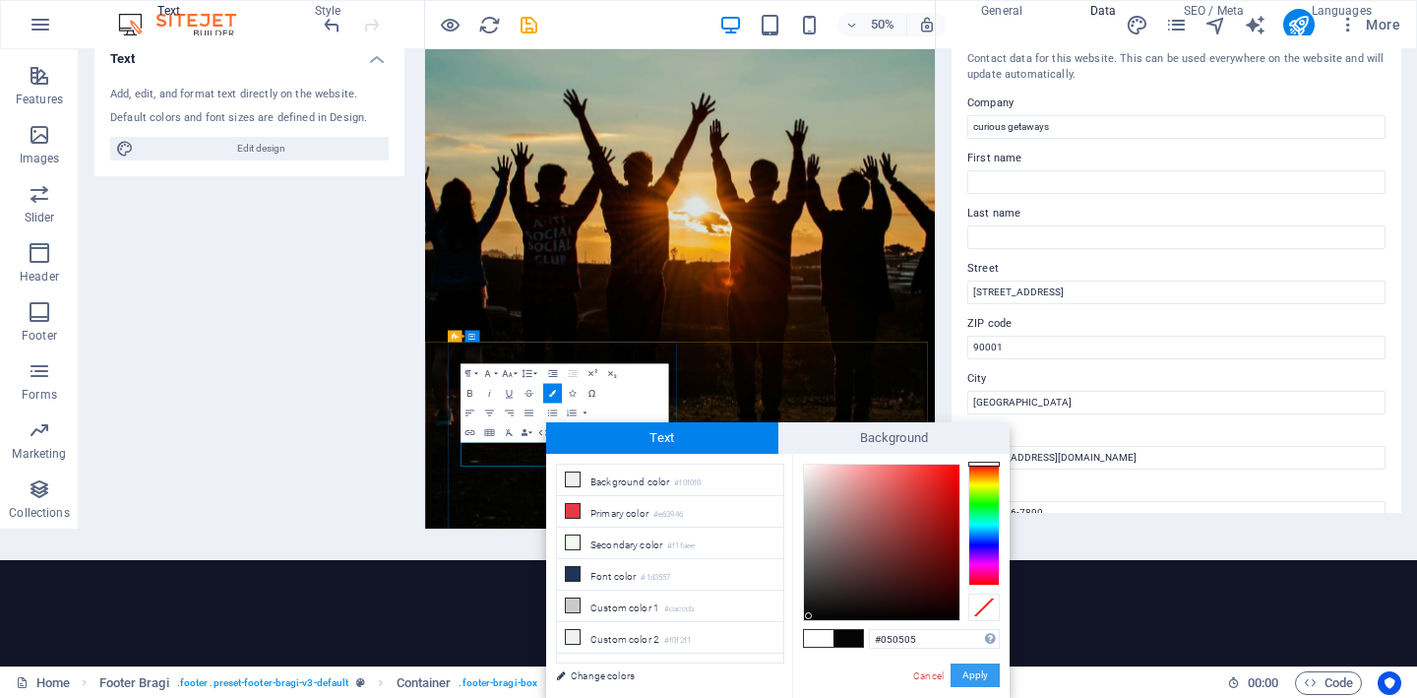
click at [968, 677] on button "Apply" at bounding box center [974, 675] width 49 height 24
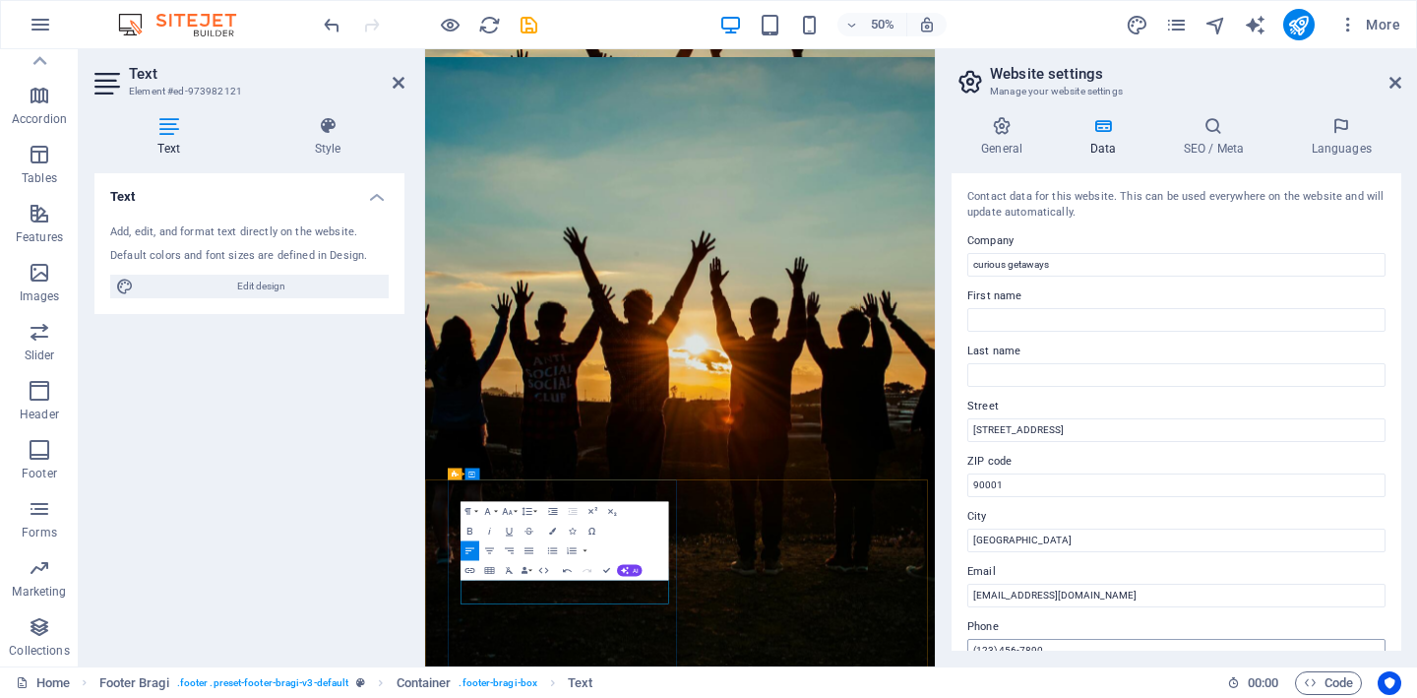
scroll to position [0, 0]
type input "m"
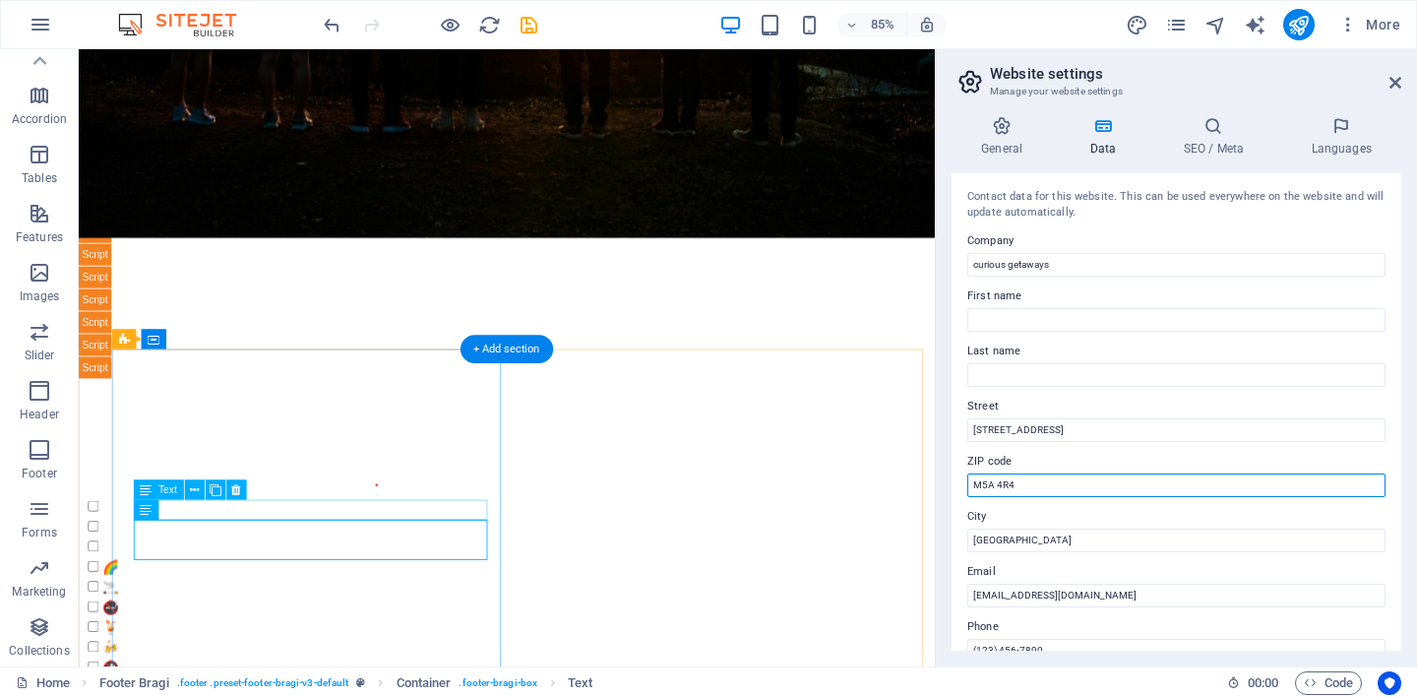
type input "M5A 4R4"
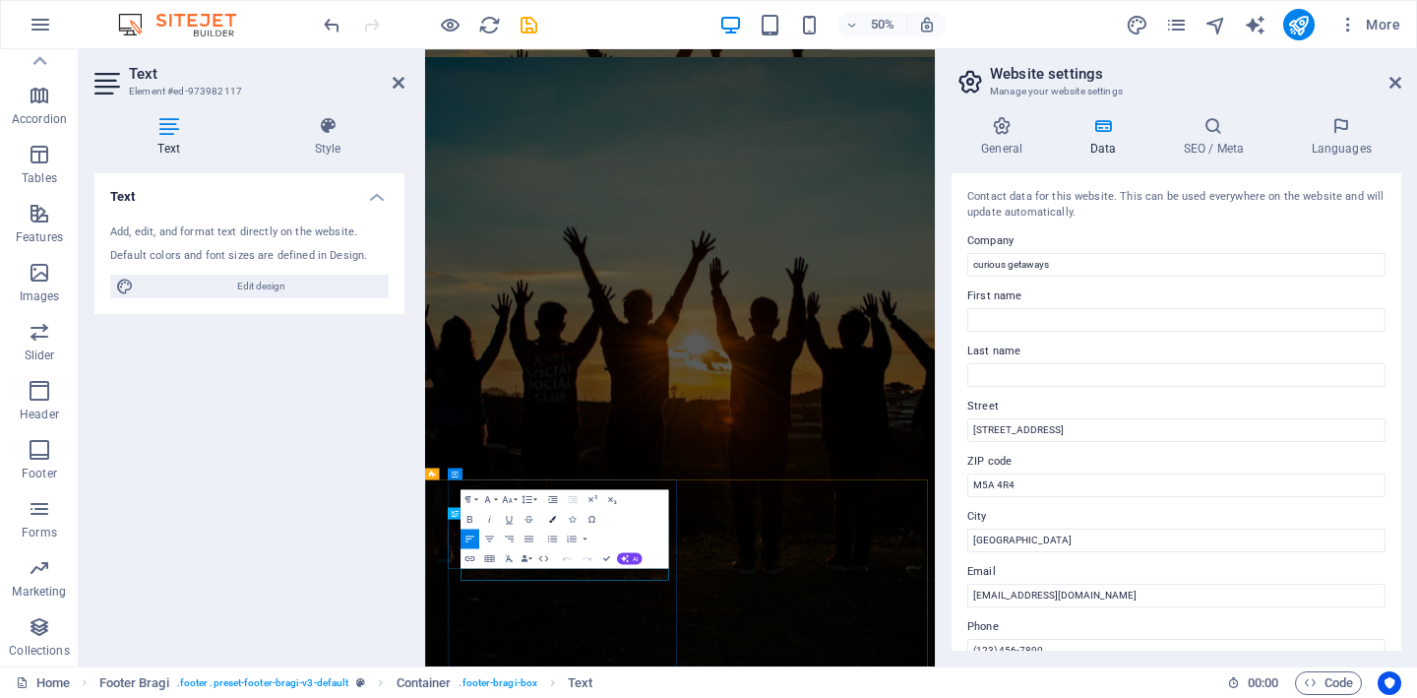
click at [552, 520] on icon "button" at bounding box center [552, 519] width 7 height 7
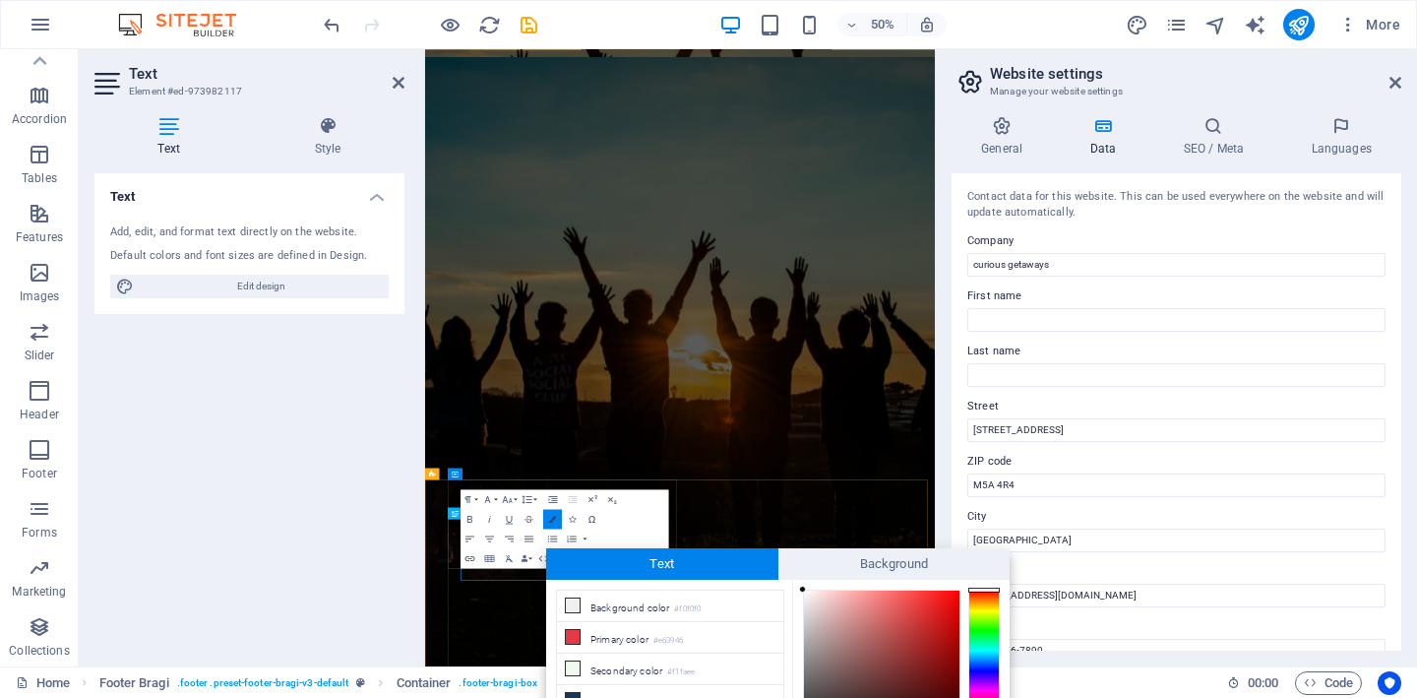
scroll to position [126, 0]
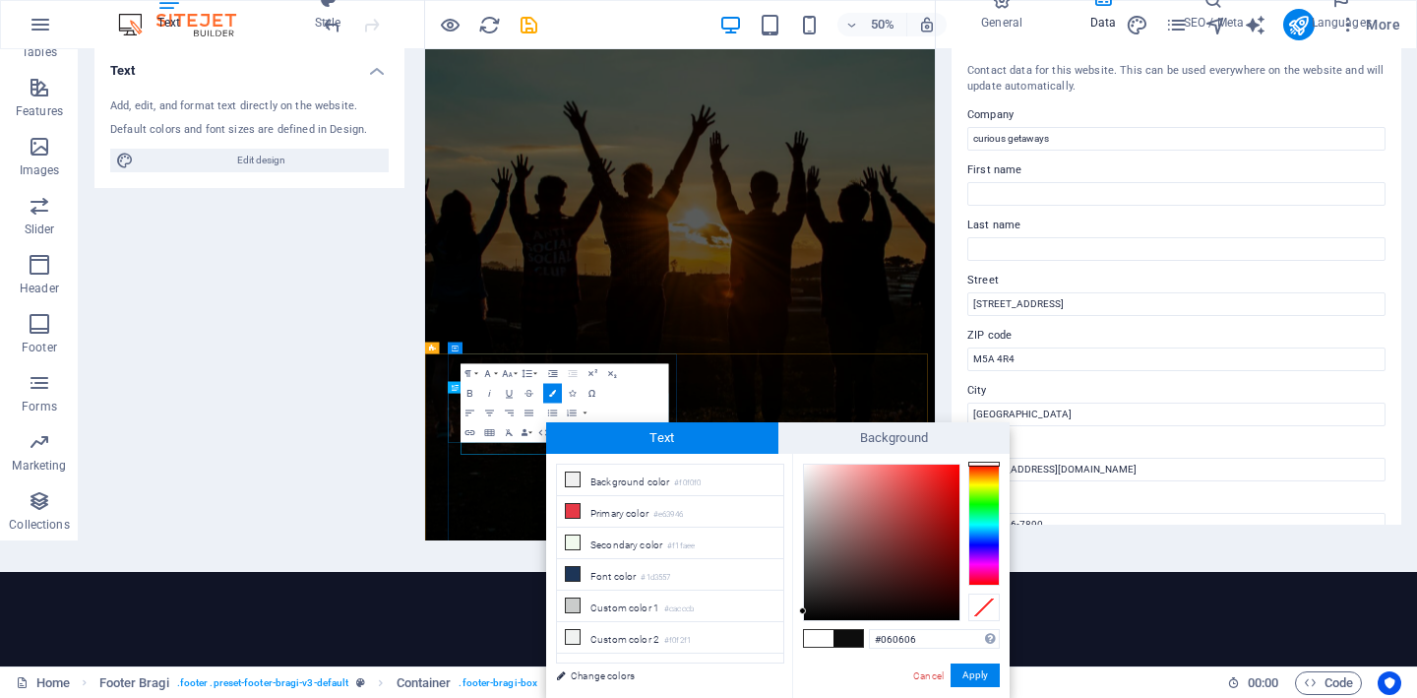
type input "#050505"
drag, startPoint x: 804, startPoint y: 463, endPoint x: 811, endPoint y: 616, distance: 152.6
click at [811, 616] on div at bounding box center [810, 615] width 7 height 7
click at [974, 679] on button "Apply" at bounding box center [974, 675] width 49 height 24
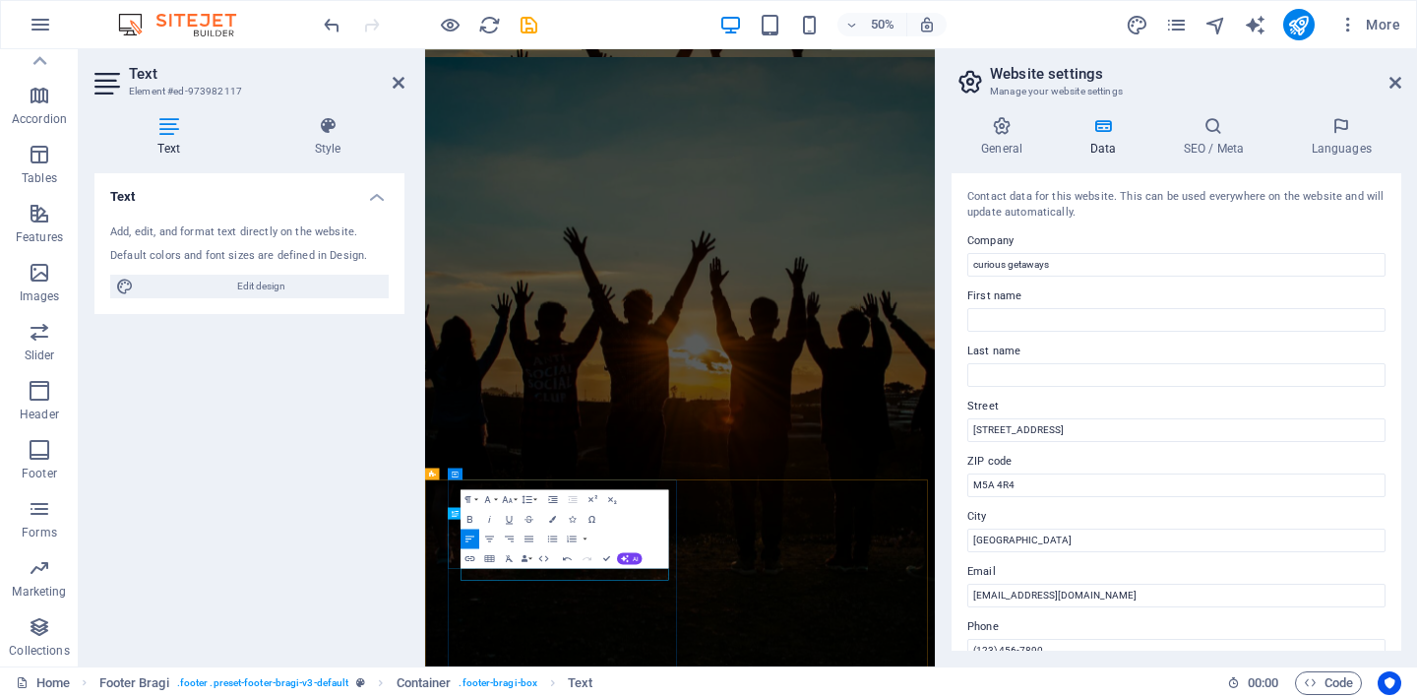
scroll to position [0, 0]
drag, startPoint x: 620, startPoint y: 1096, endPoint x: 492, endPoint y: 1090, distance: 128.0
click at [555, 517] on icon "button" at bounding box center [552, 519] width 7 height 7
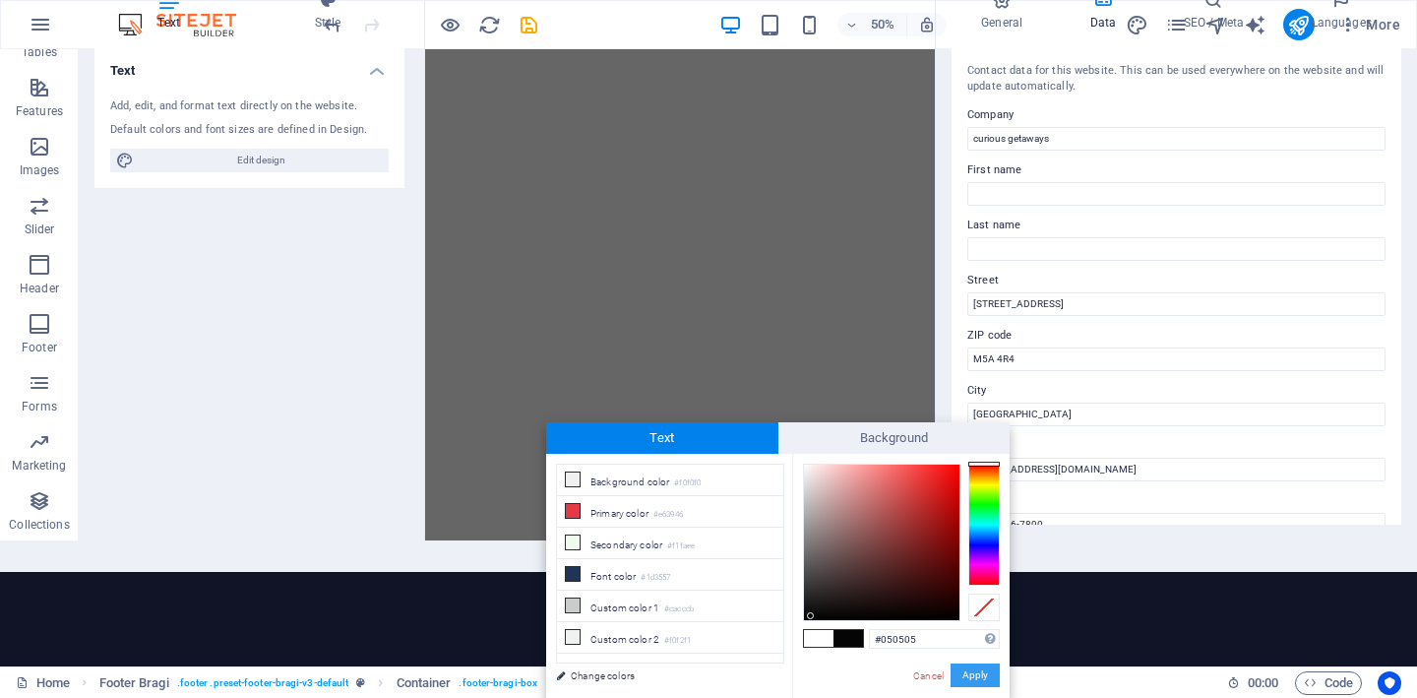
click at [973, 668] on button "Apply" at bounding box center [974, 675] width 49 height 24
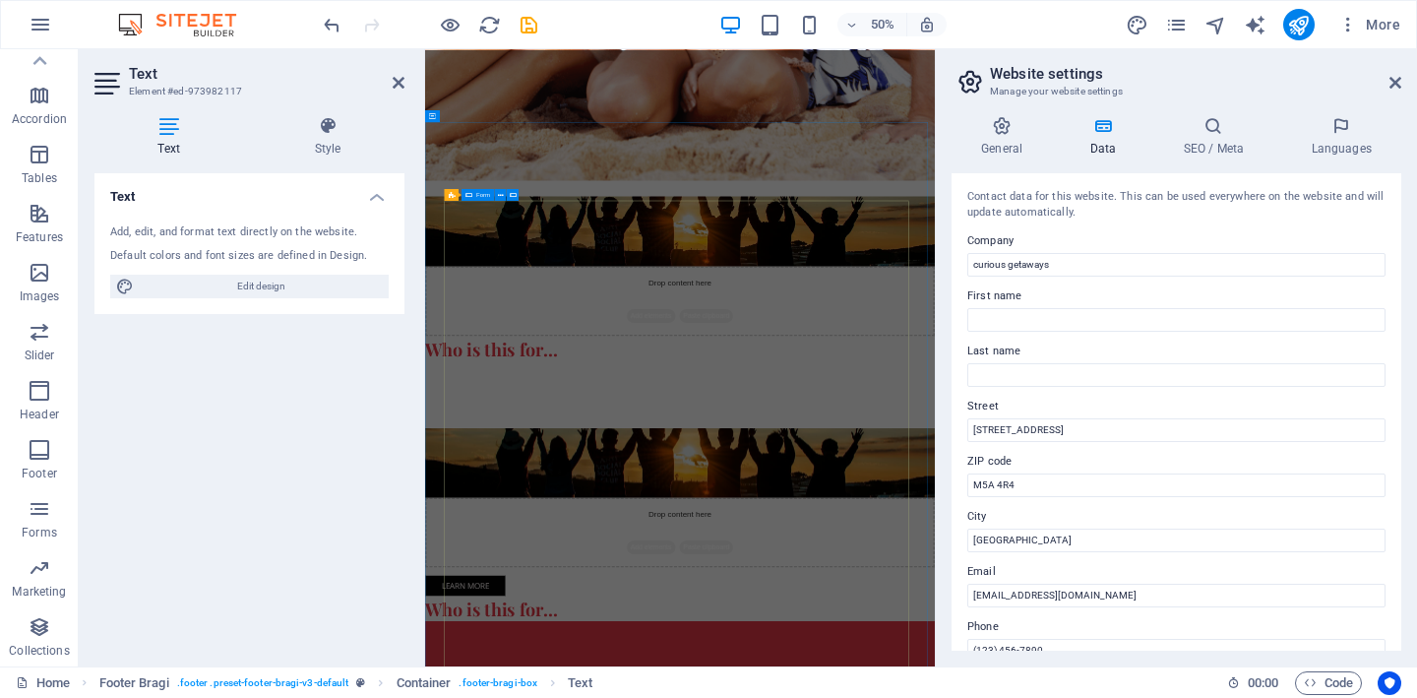
scroll to position [9295, 0]
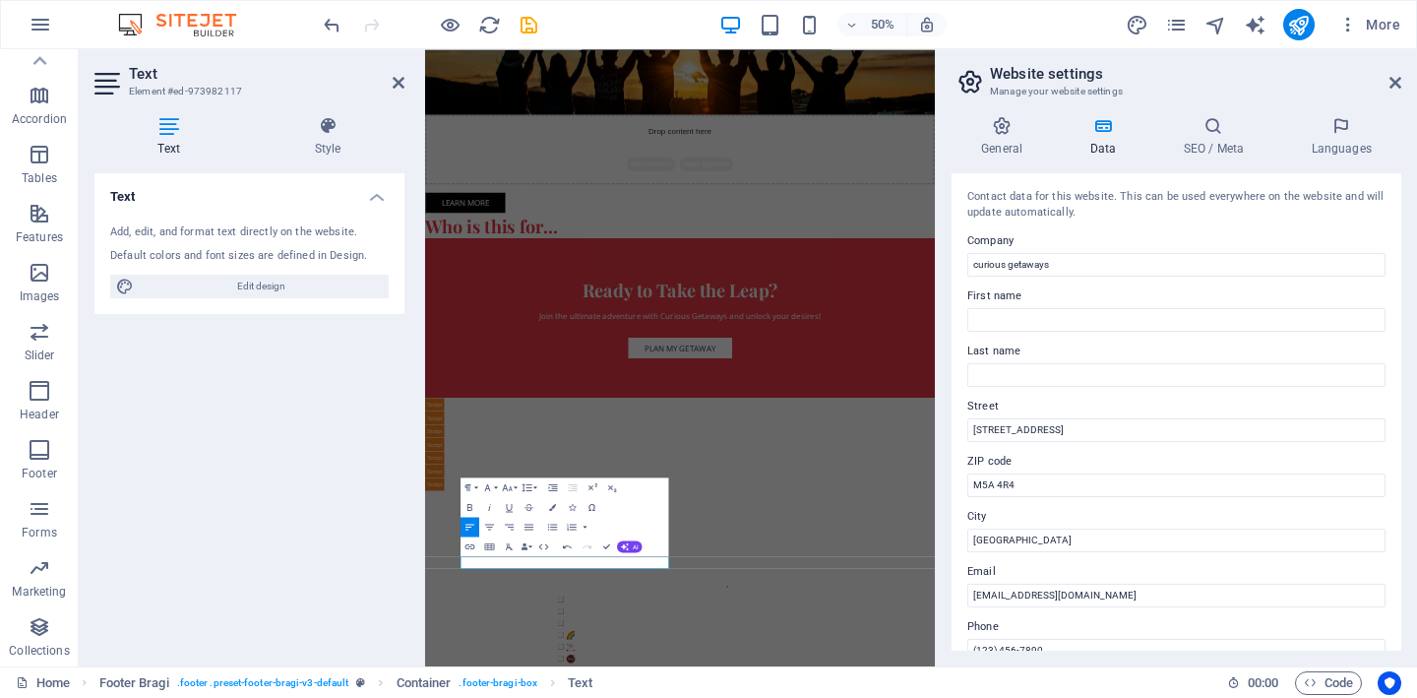
drag, startPoint x: 614, startPoint y: 1078, endPoint x: 498, endPoint y: 1066, distance: 116.7
click at [552, 507] on icon "button" at bounding box center [552, 507] width 7 height 7
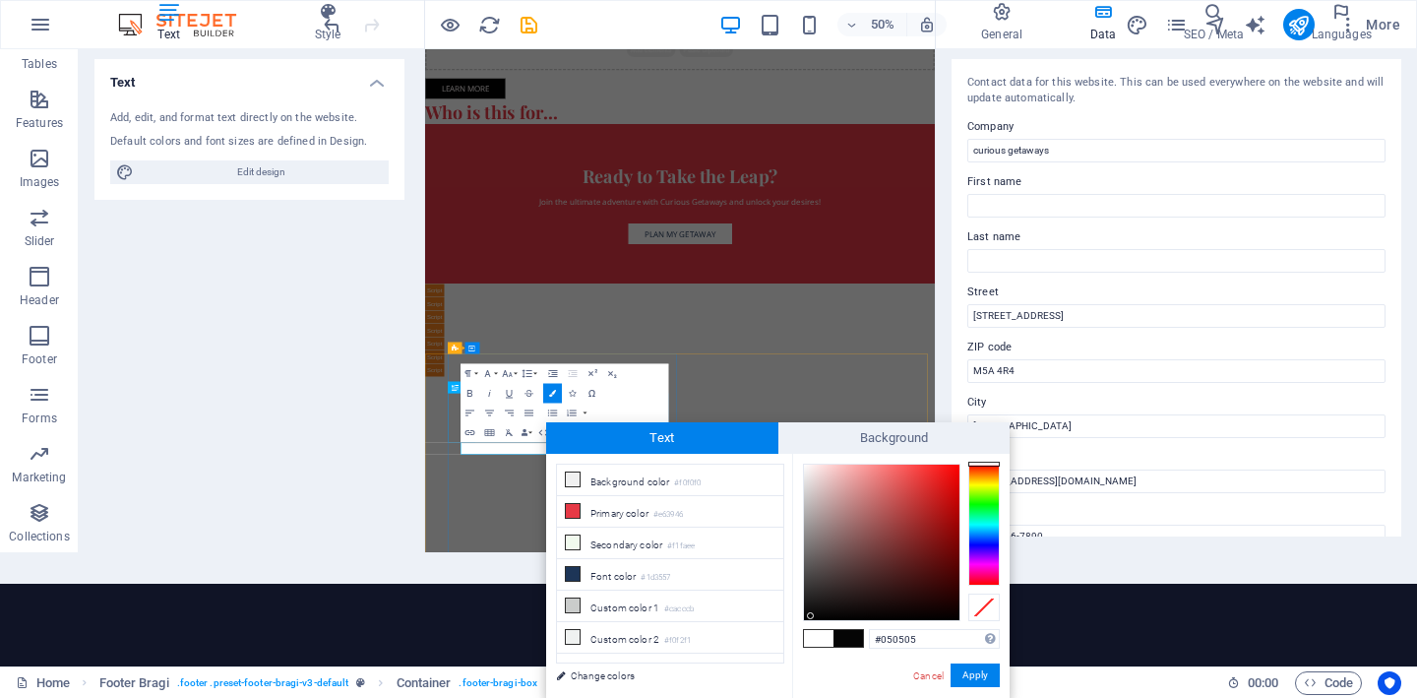
click at [971, 678] on button "Apply" at bounding box center [974, 675] width 49 height 24
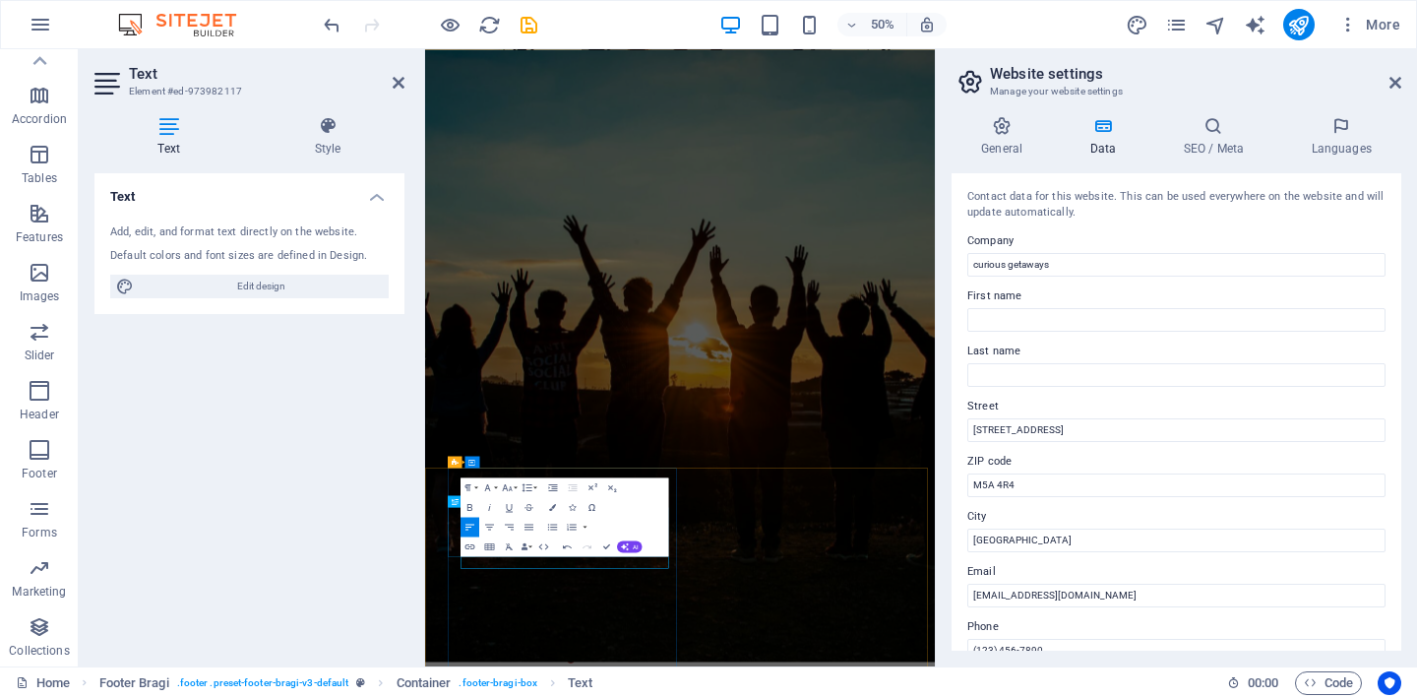
scroll to position [0, 0]
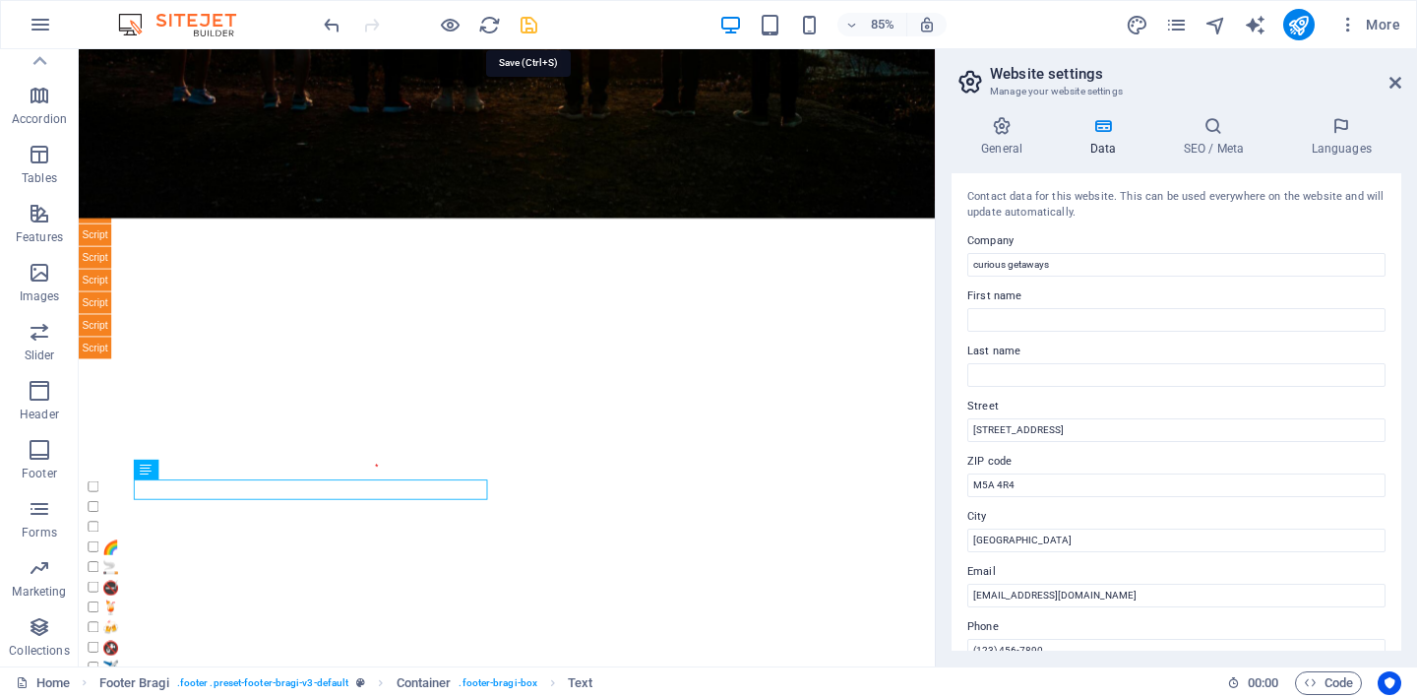
click at [529, 30] on icon "save" at bounding box center [528, 25] width 23 height 23
select select
checkbox input "false"
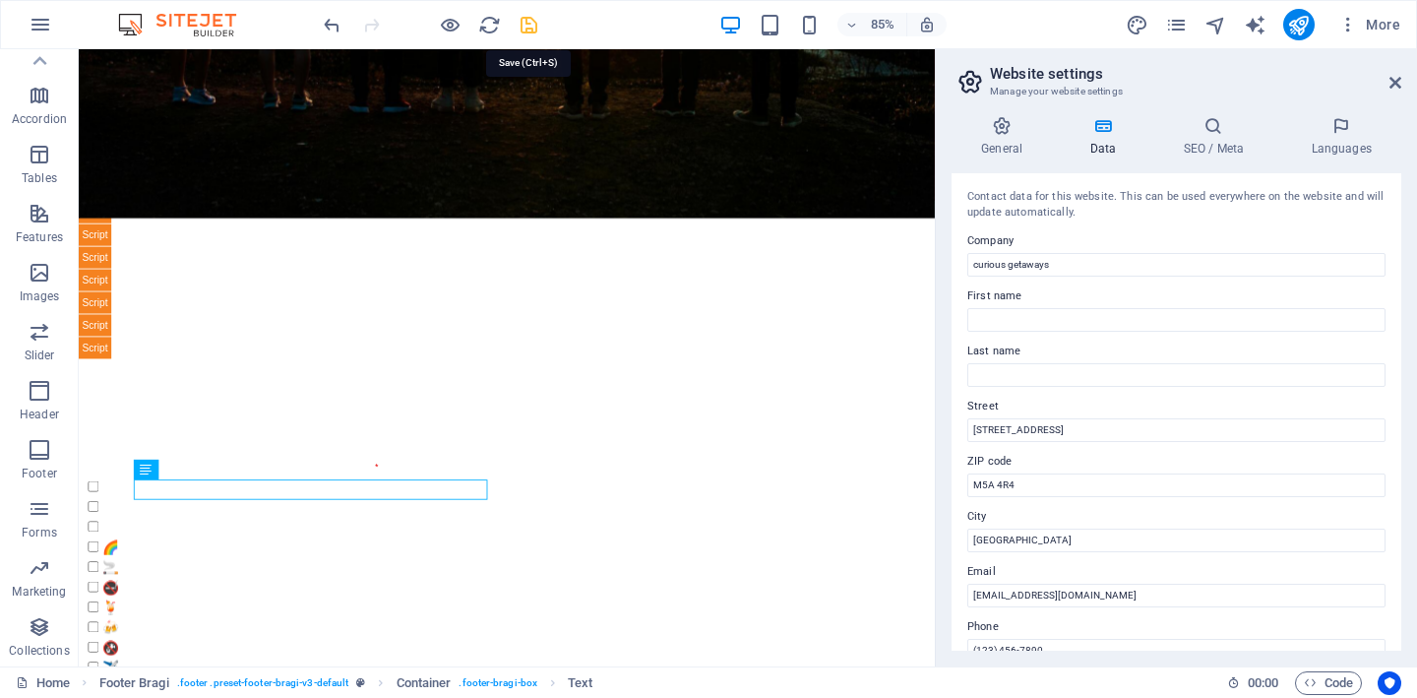
checkbox input "false"
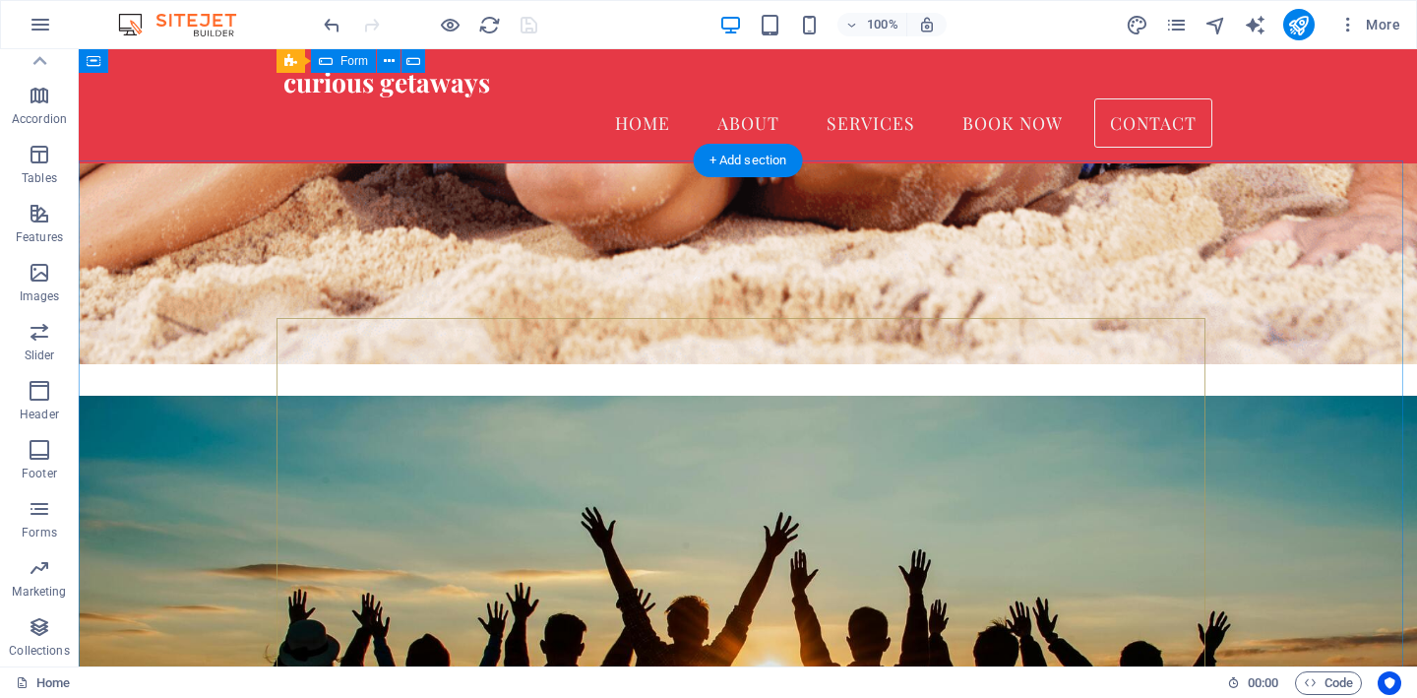
scroll to position [7900, 0]
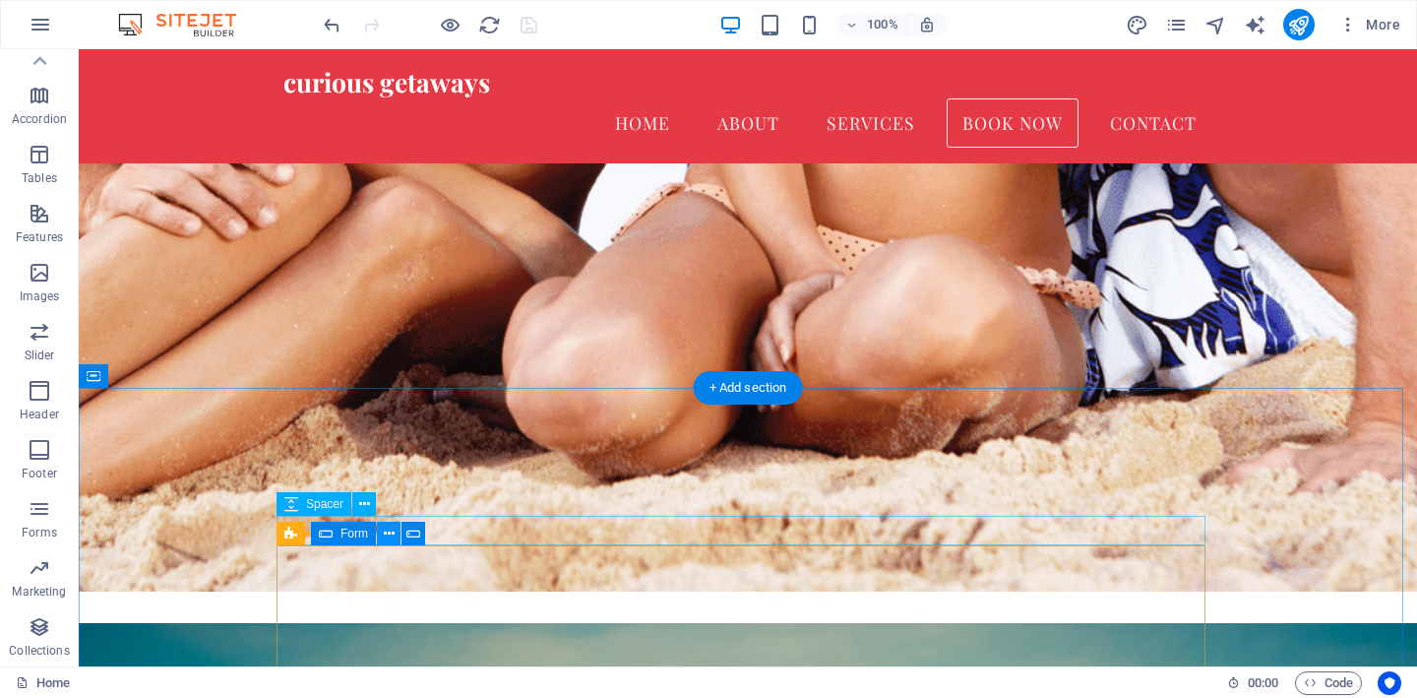
click at [389, 534] on icon at bounding box center [389, 533] width 11 height 21
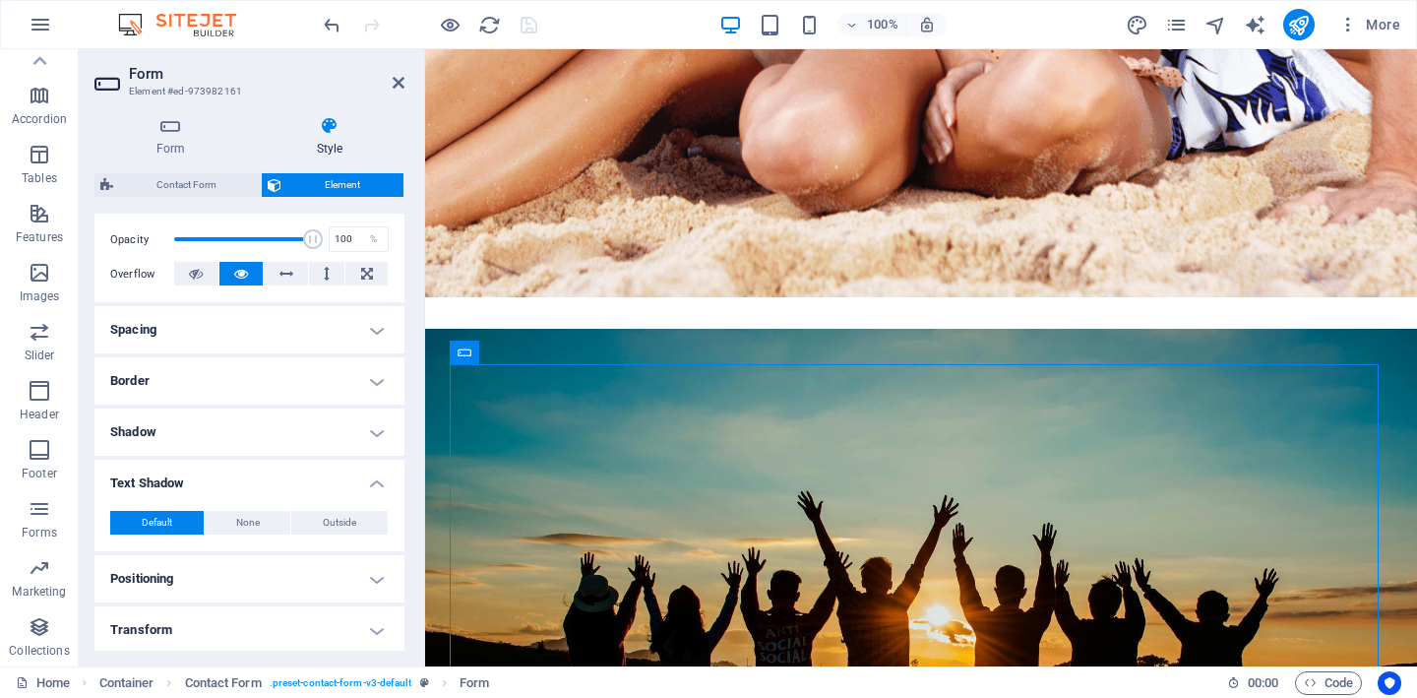
scroll to position [438, 0]
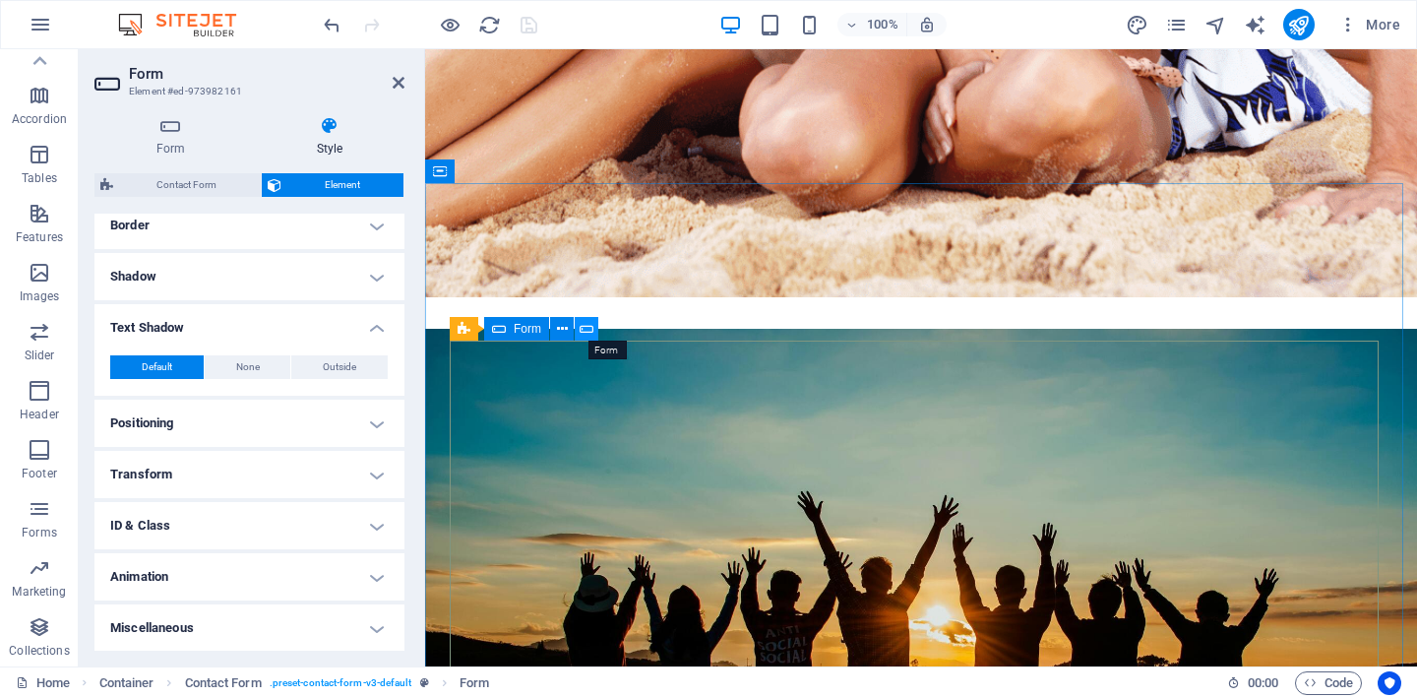
click at [586, 331] on icon at bounding box center [586, 329] width 14 height 21
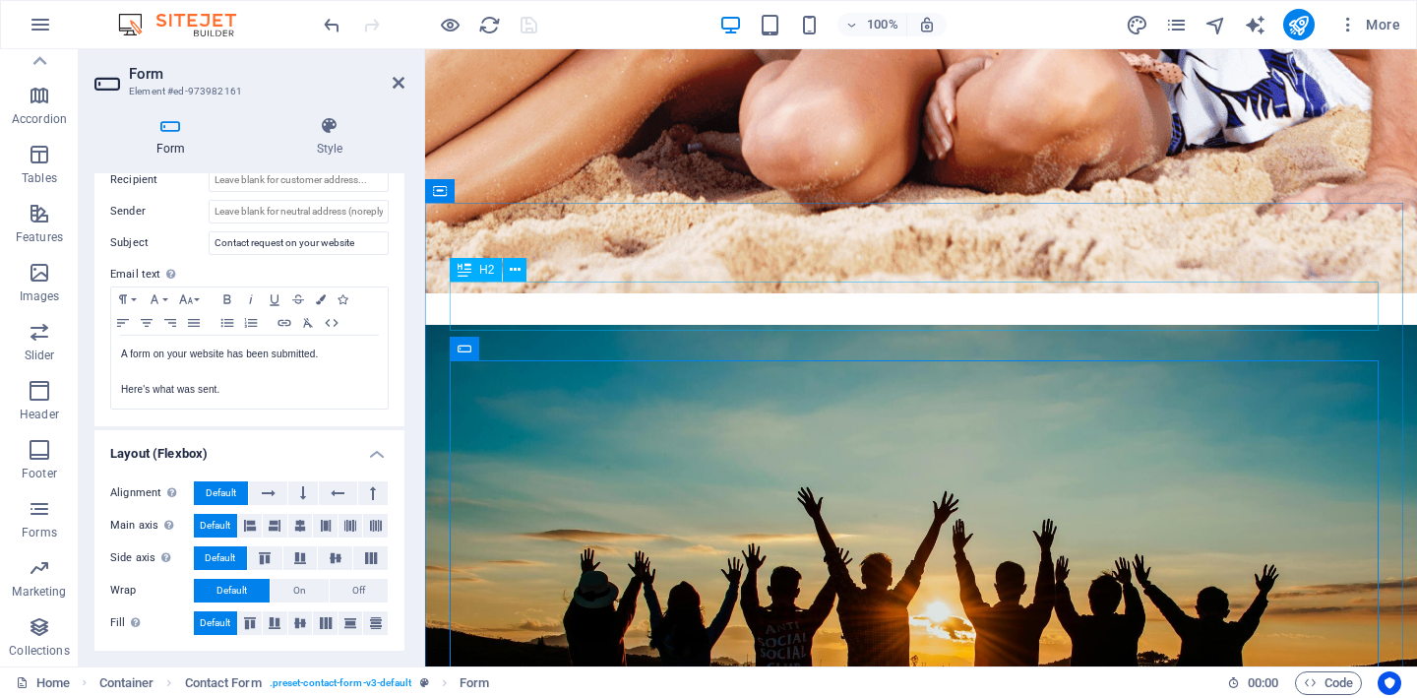
scroll to position [7731, 0]
